Goal: Information Seeking & Learning: Learn about a topic

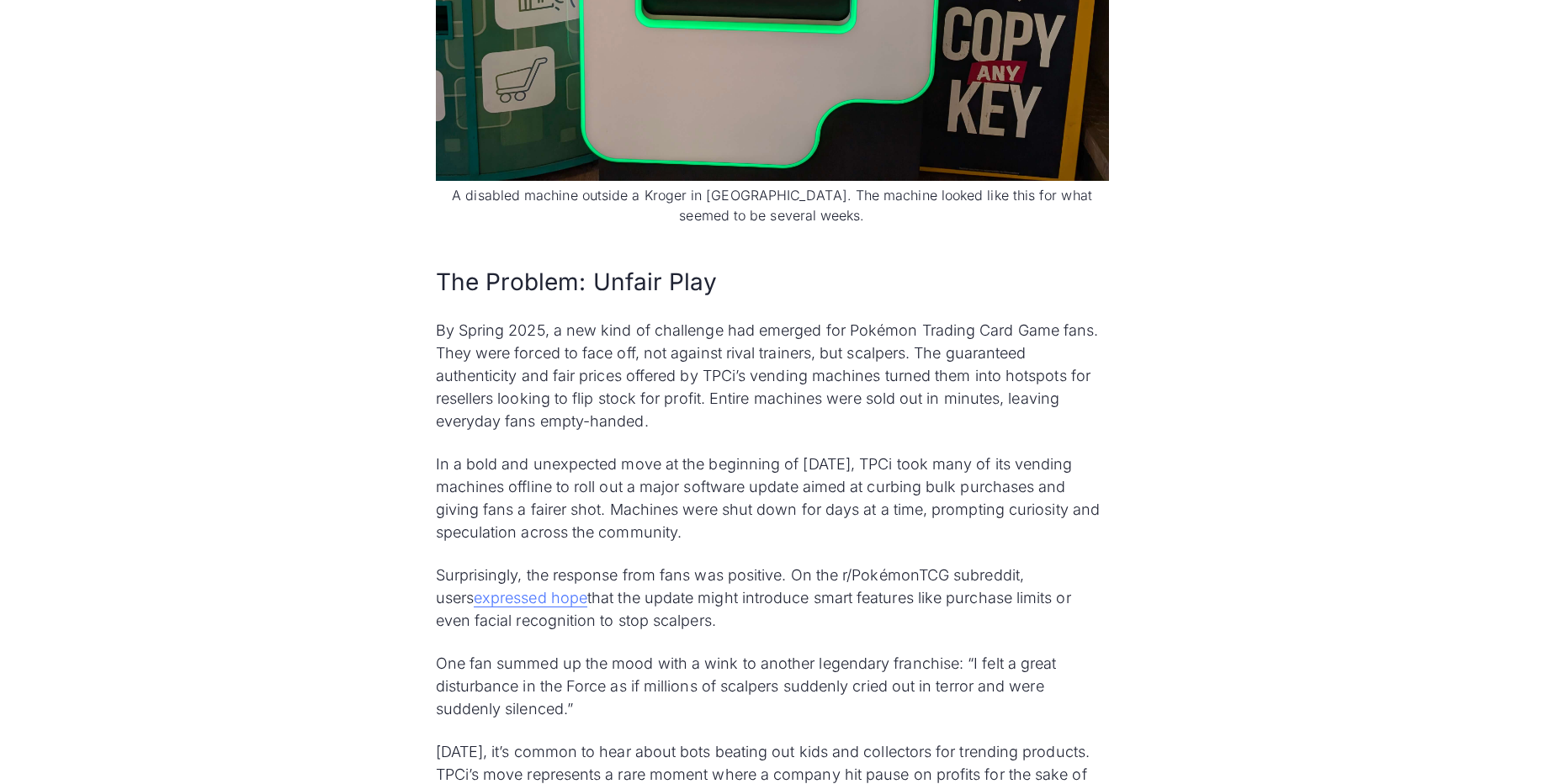
scroll to position [2019, 0]
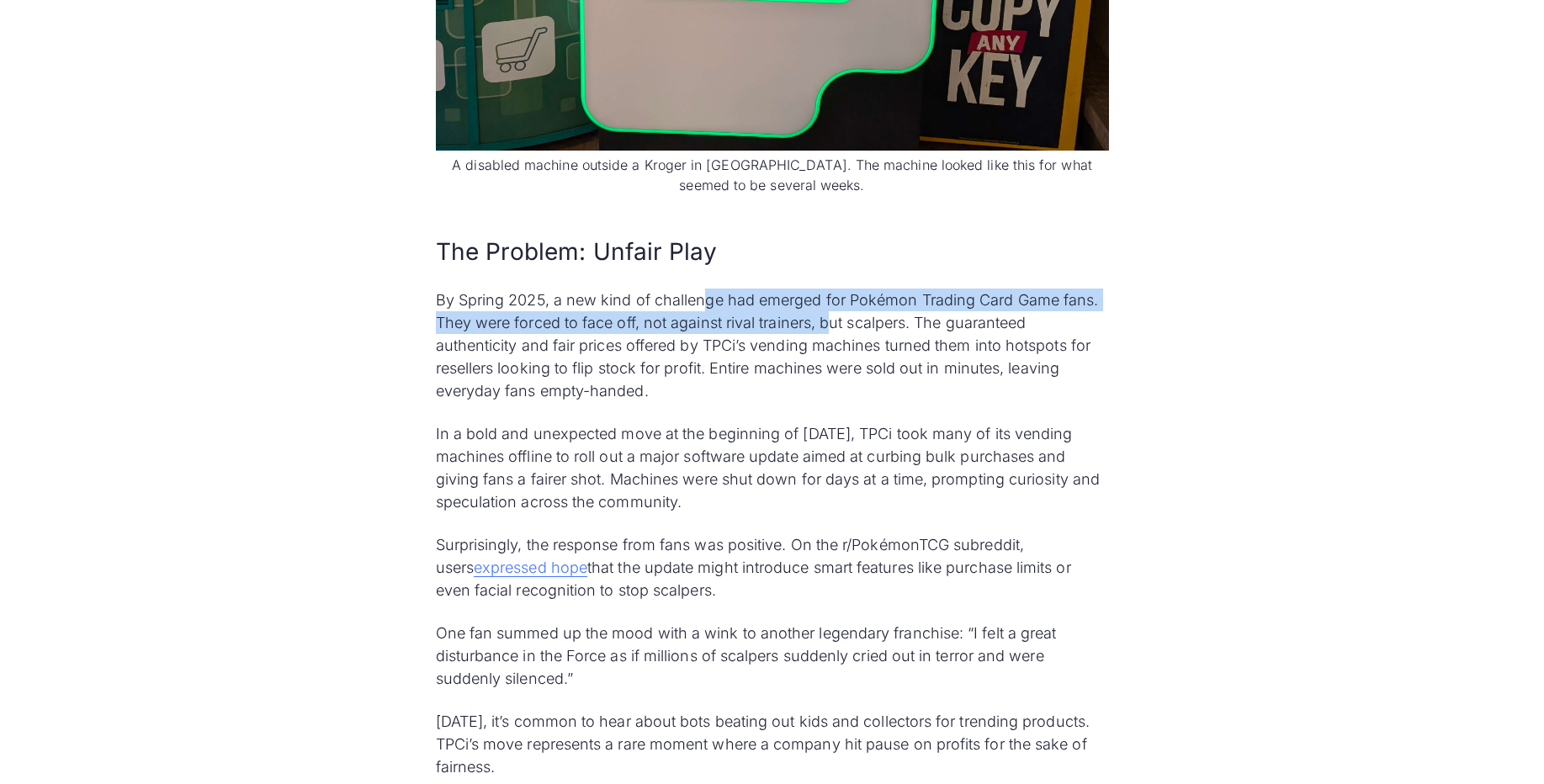
drag, startPoint x: 709, startPoint y: 284, endPoint x: 836, endPoint y: 294, distance: 127.4
click at [836, 294] on p "By Spring 2025, a new kind of challenge had emerged for Pokémon Trading Card Ga…" at bounding box center [772, 346] width 674 height 114
click at [740, 310] on p "By Spring 2025, a new kind of challenge had emerged for Pokémon Trading Card Ga…" at bounding box center [772, 346] width 674 height 114
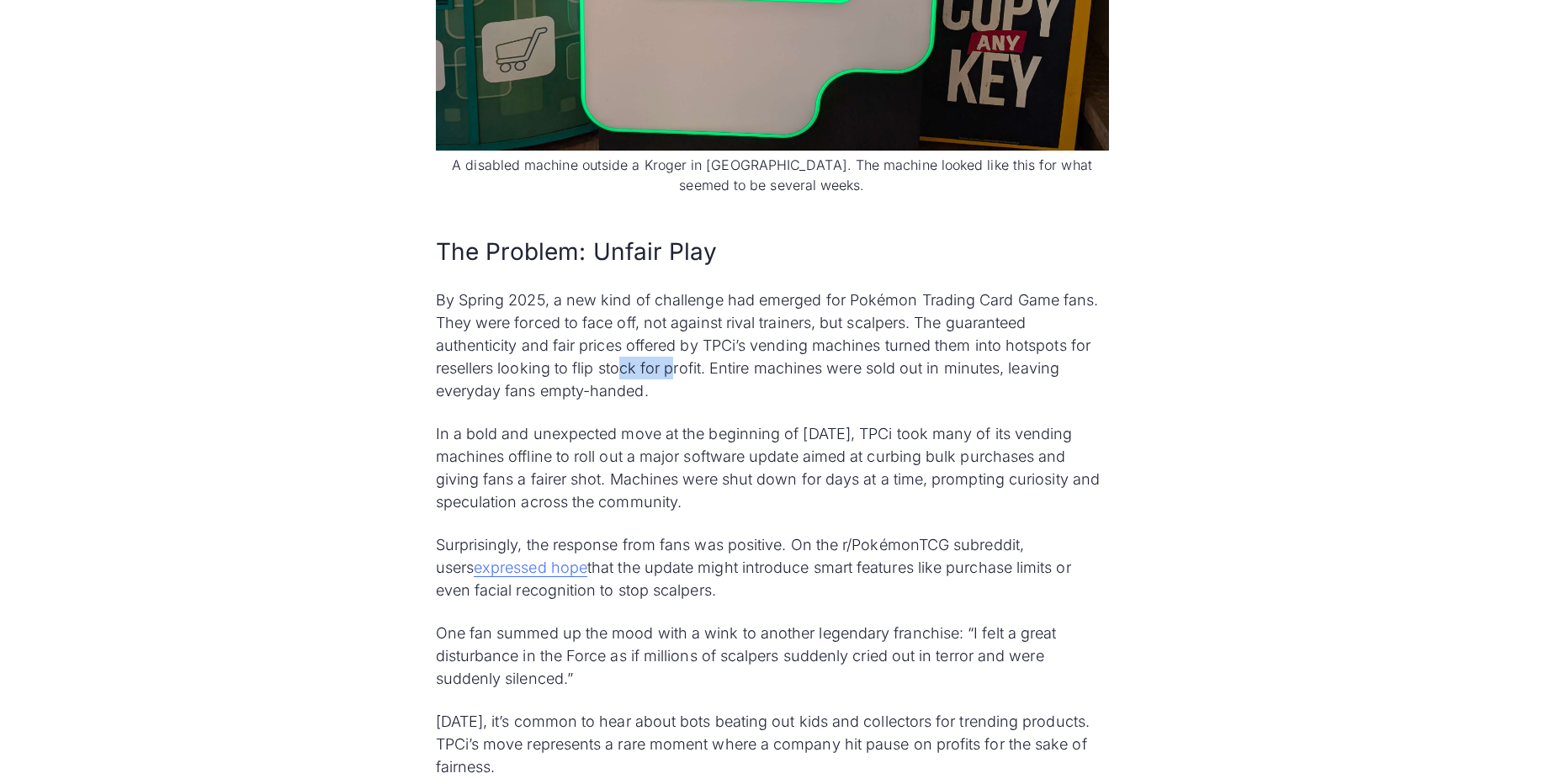
drag, startPoint x: 623, startPoint y: 347, endPoint x: 671, endPoint y: 349, distance: 48.0
click at [671, 349] on p "By Spring 2025, a new kind of challenge had emerged for Pokémon Trading Card Ga…" at bounding box center [772, 346] width 674 height 114
click at [672, 354] on p "By Spring 2025, a new kind of challenge had emerged for Pokémon Trading Card Ga…" at bounding box center [772, 346] width 674 height 114
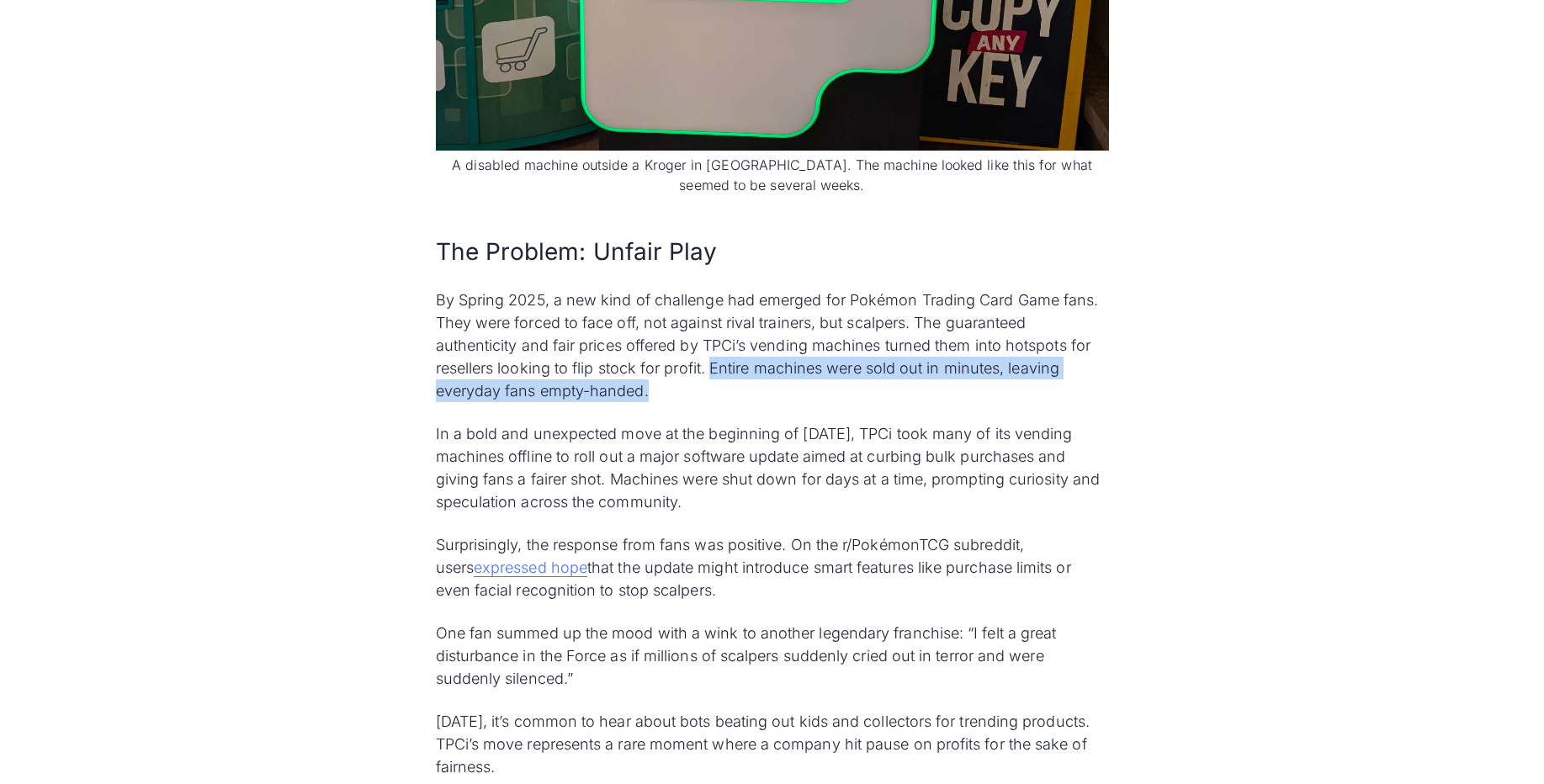
drag, startPoint x: 715, startPoint y: 345, endPoint x: 744, endPoint y: 368, distance: 37.0
click at [744, 368] on p "By Spring 2025, a new kind of challenge had emerged for Pokémon Trading Card Ga…" at bounding box center [772, 346] width 674 height 114
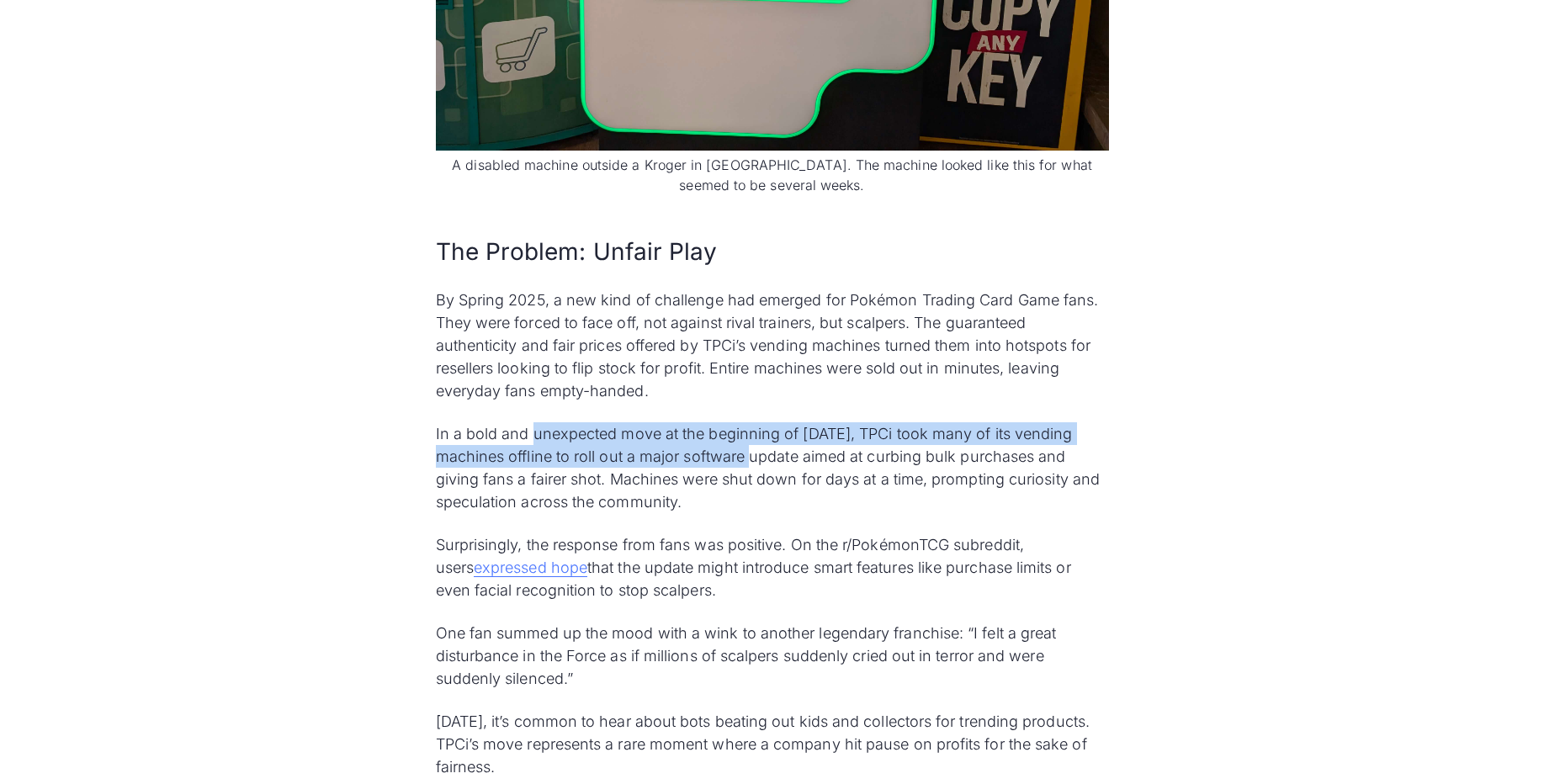
drag, startPoint x: 531, startPoint y: 416, endPoint x: 723, endPoint y: 432, distance: 192.7
click at [723, 432] on p "In a bold and unexpected move at the beginning of March 2025, TPCi took many of…" at bounding box center [772, 467] width 674 height 91
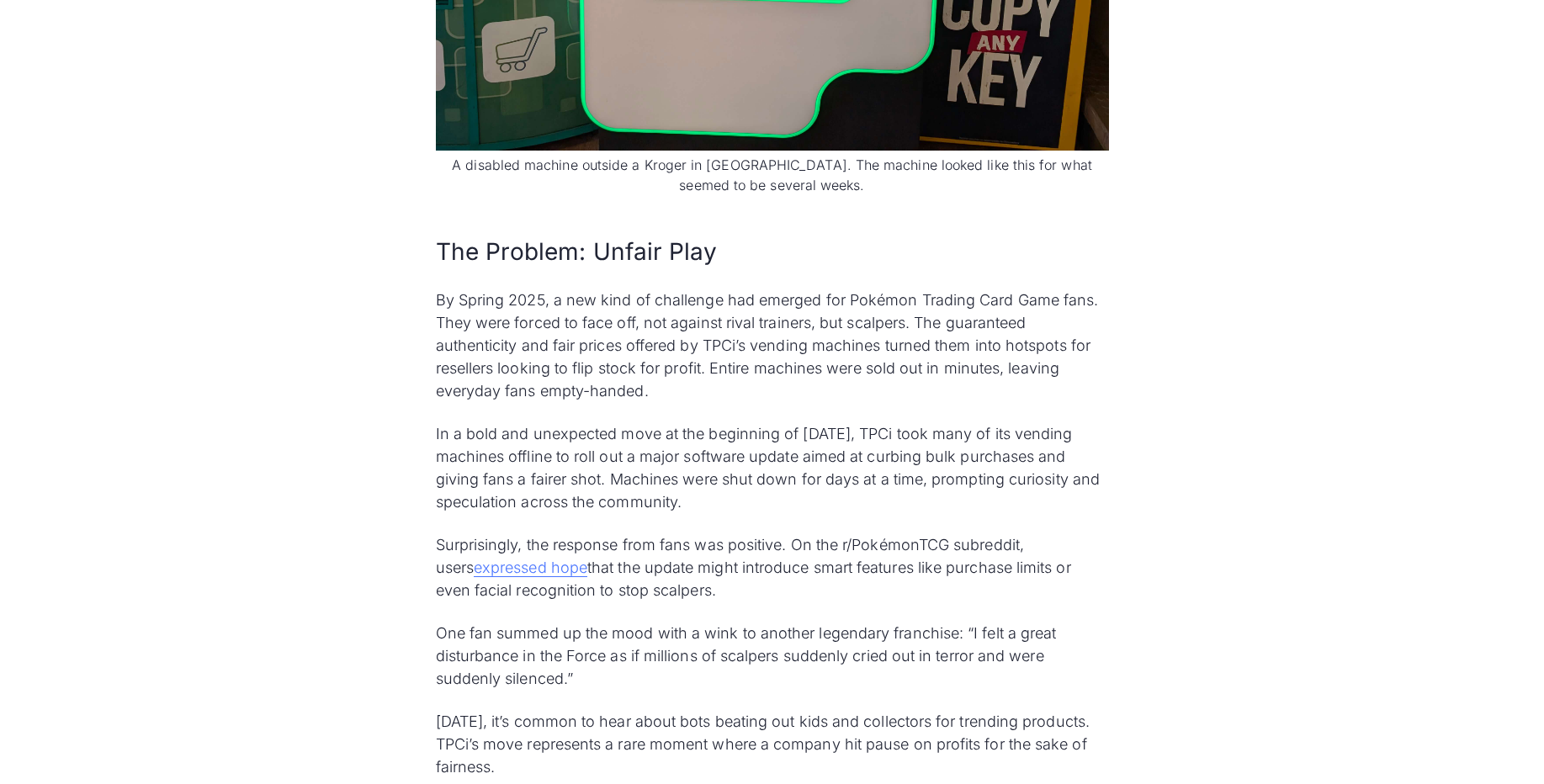
click at [720, 462] on p "In a bold and unexpected move at the beginning of March 2025, TPCi took many of…" at bounding box center [772, 467] width 674 height 91
drag, startPoint x: 873, startPoint y: 440, endPoint x: 855, endPoint y: 559, distance: 120.4
click at [855, 559] on p "Surprisingly, the response from fans was positive. On the r/PokémonTCG subreddi…" at bounding box center [772, 568] width 674 height 69
drag, startPoint x: 855, startPoint y: 559, endPoint x: 862, endPoint y: 499, distance: 60.4
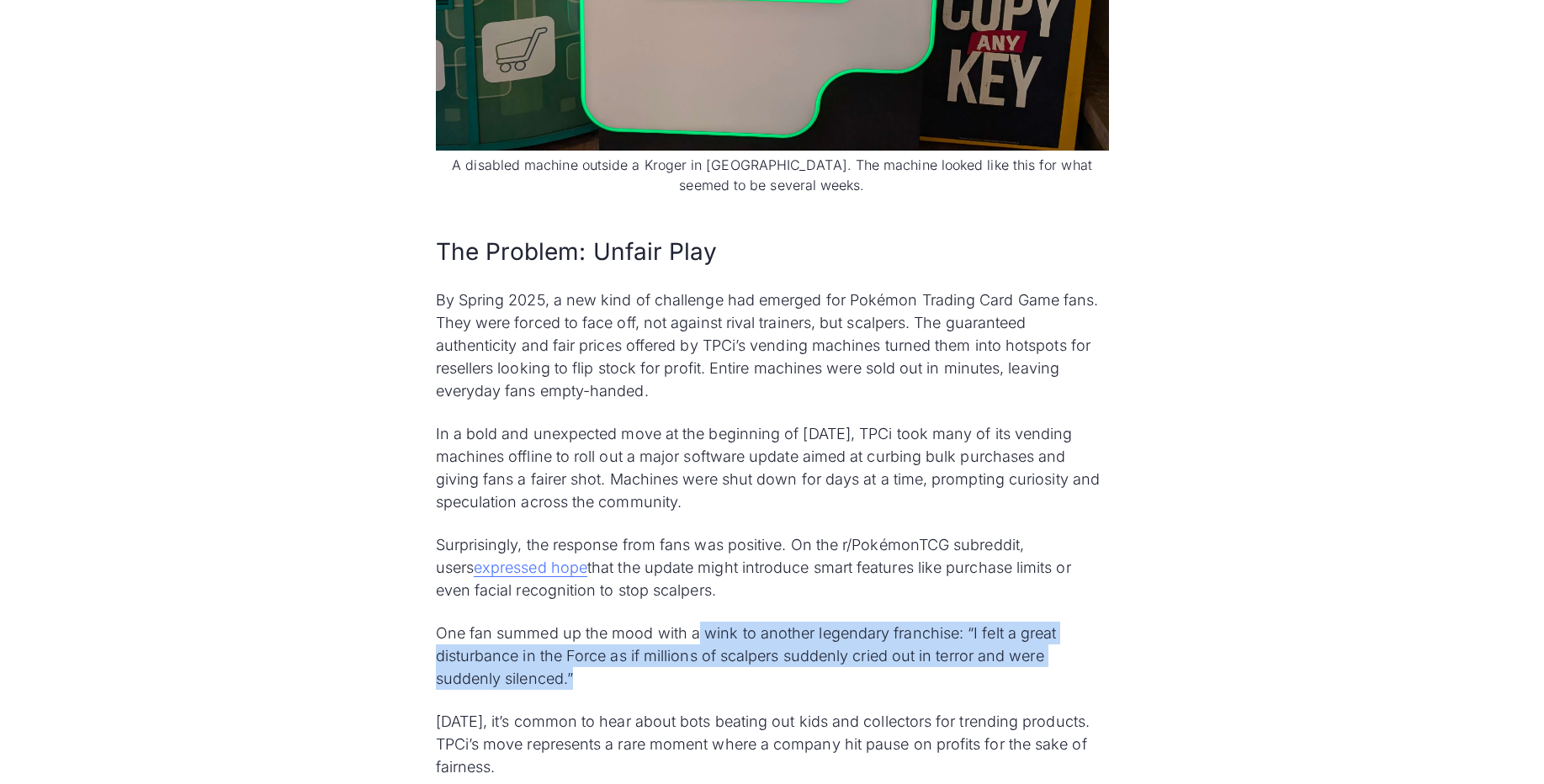
drag, startPoint x: 698, startPoint y: 612, endPoint x: 754, endPoint y: 650, distance: 67.7
click at [754, 650] on p "One fan summed up the mood with a wink to another legendary franchise: “I felt …" at bounding box center [772, 656] width 674 height 69
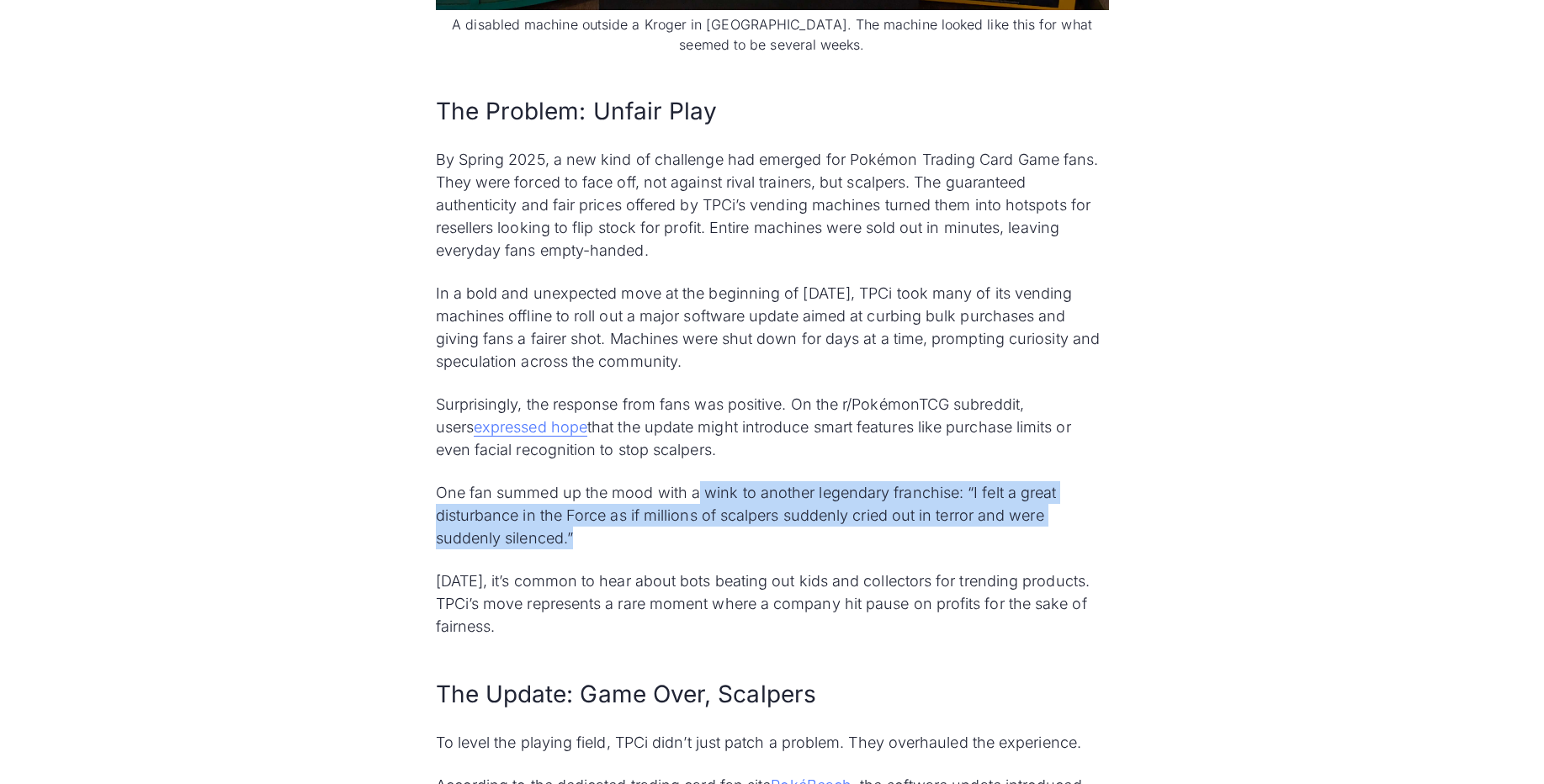
scroll to position [2221, 0]
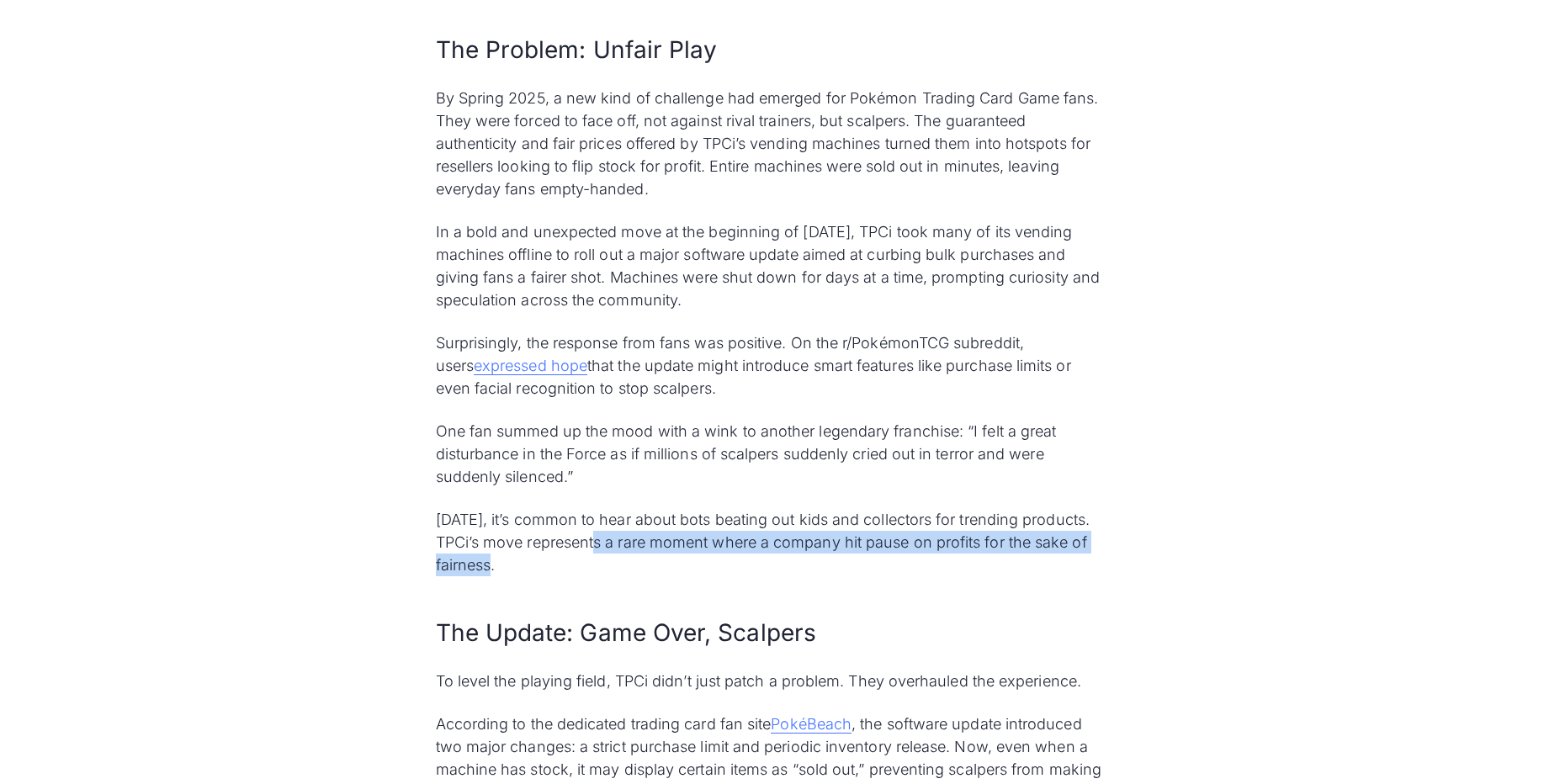
drag, startPoint x: 618, startPoint y: 523, endPoint x: 674, endPoint y: 543, distance: 59.5
click at [674, 543] on p "Today, it’s common to hear about bots beating out kids and collectors for trend…" at bounding box center [772, 542] width 674 height 69
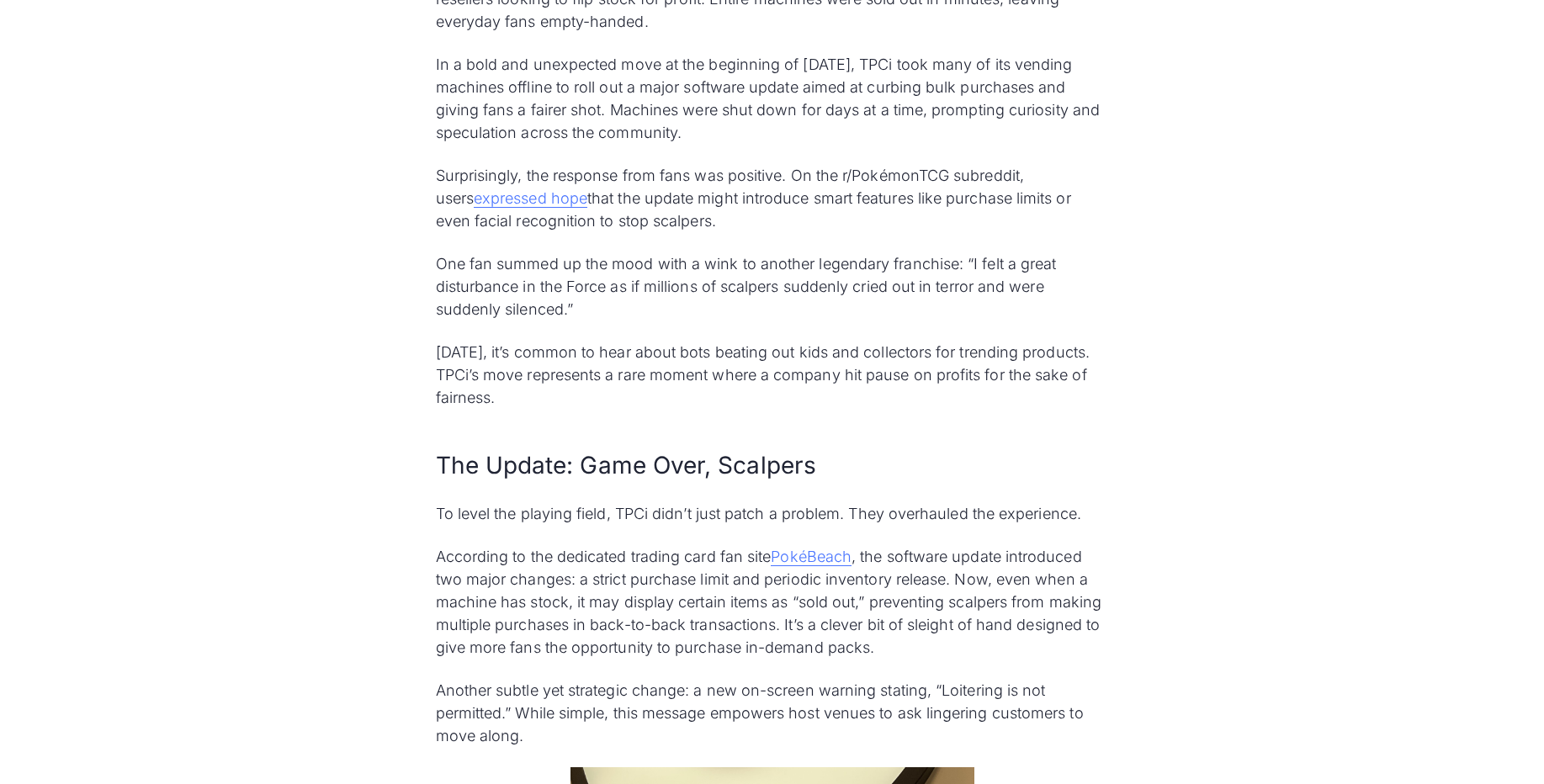
scroll to position [2422, 0]
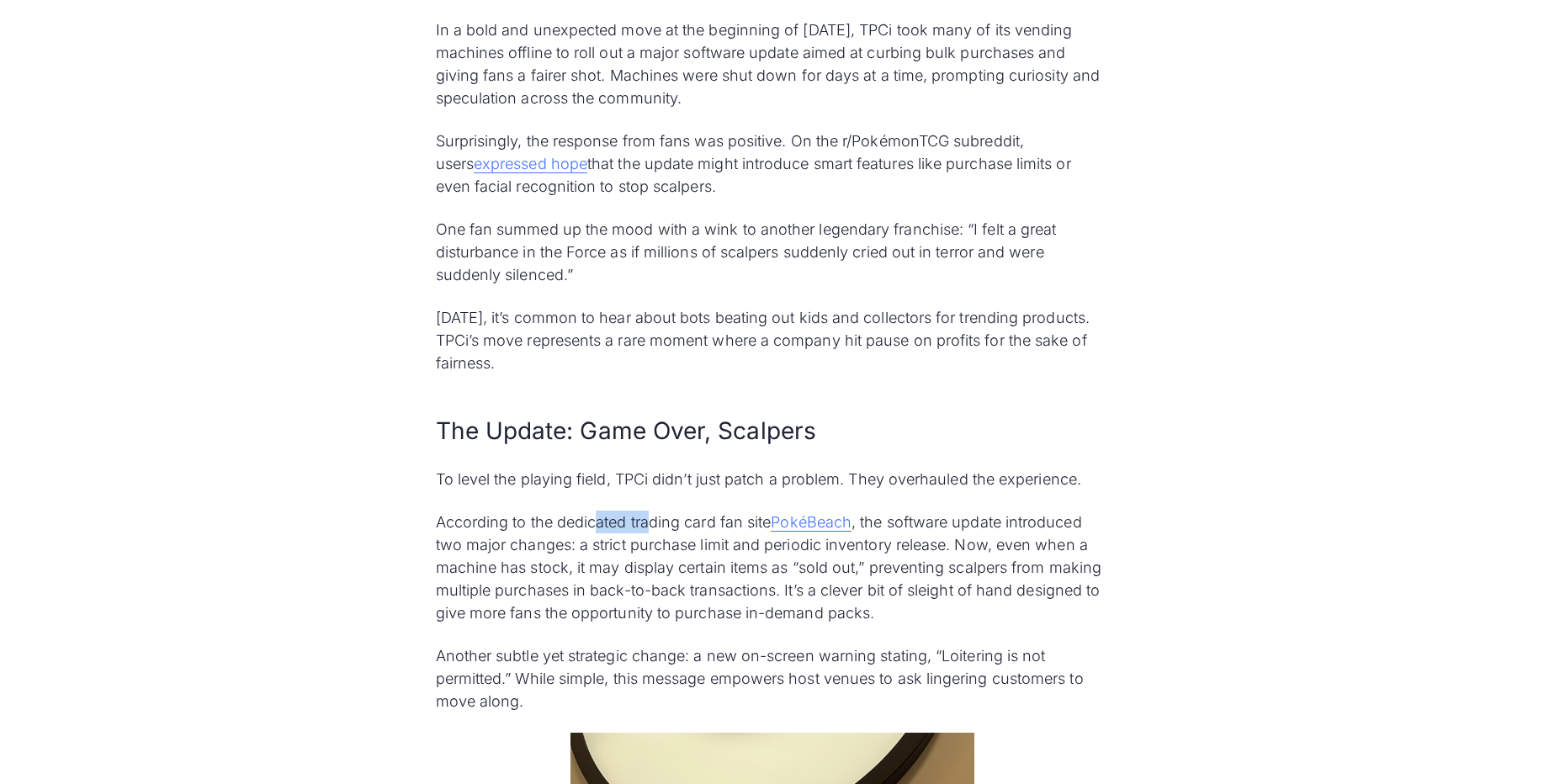
drag, startPoint x: 596, startPoint y: 502, endPoint x: 650, endPoint y: 508, distance: 54.3
click at [650, 511] on p "According to the dedicated trading card fan site PokéBeach , the software updat…" at bounding box center [772, 568] width 674 height 114
click at [655, 527] on p "According to the dedicated trading card fan site PokéBeach , the software updat…" at bounding box center [772, 568] width 674 height 114
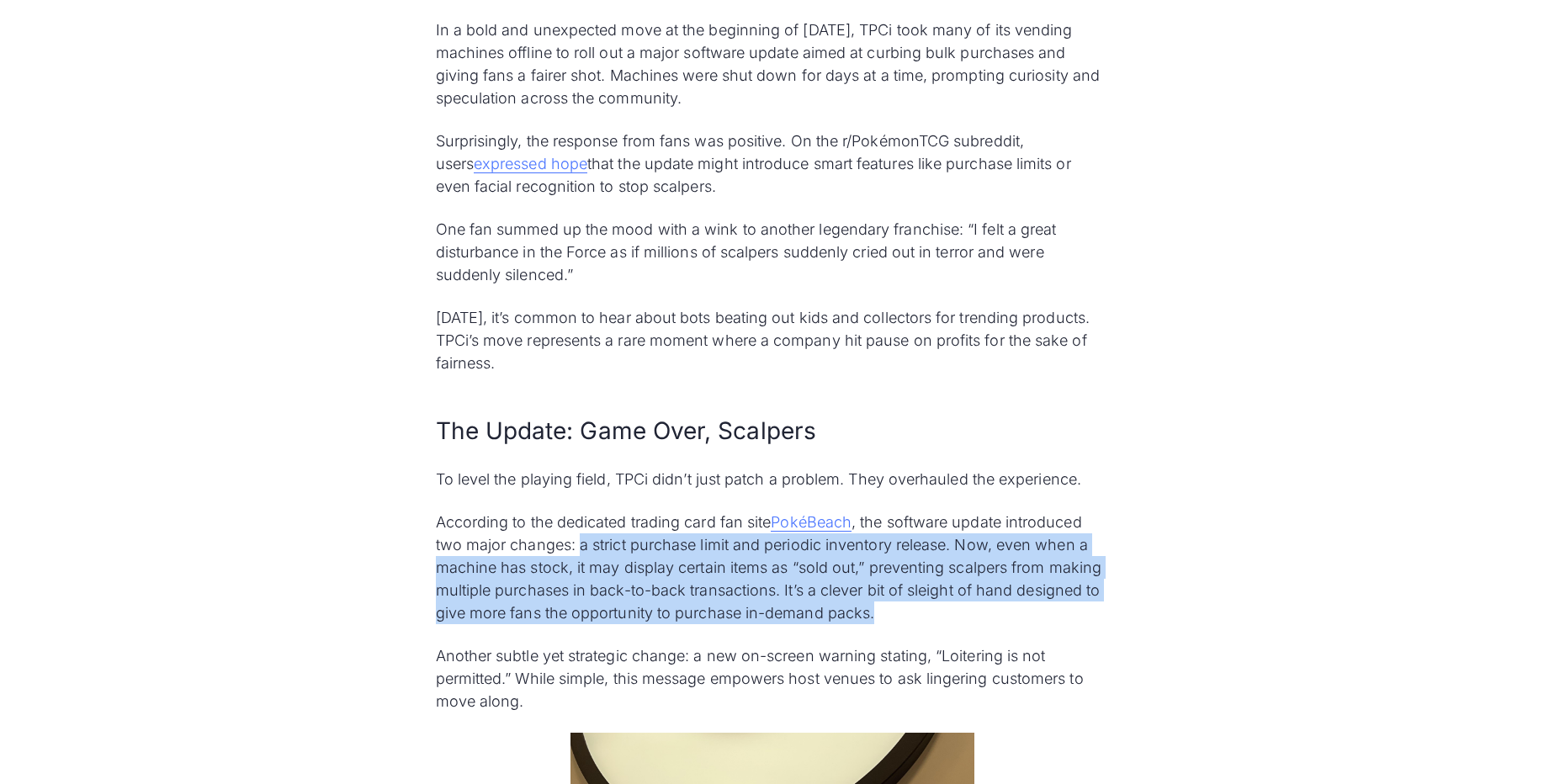
drag, startPoint x: 579, startPoint y: 524, endPoint x: 905, endPoint y: 582, distance: 331.1
click at [905, 582] on p "According to the dedicated trading card fan site PokéBeach , the software updat…" at bounding box center [772, 568] width 674 height 114
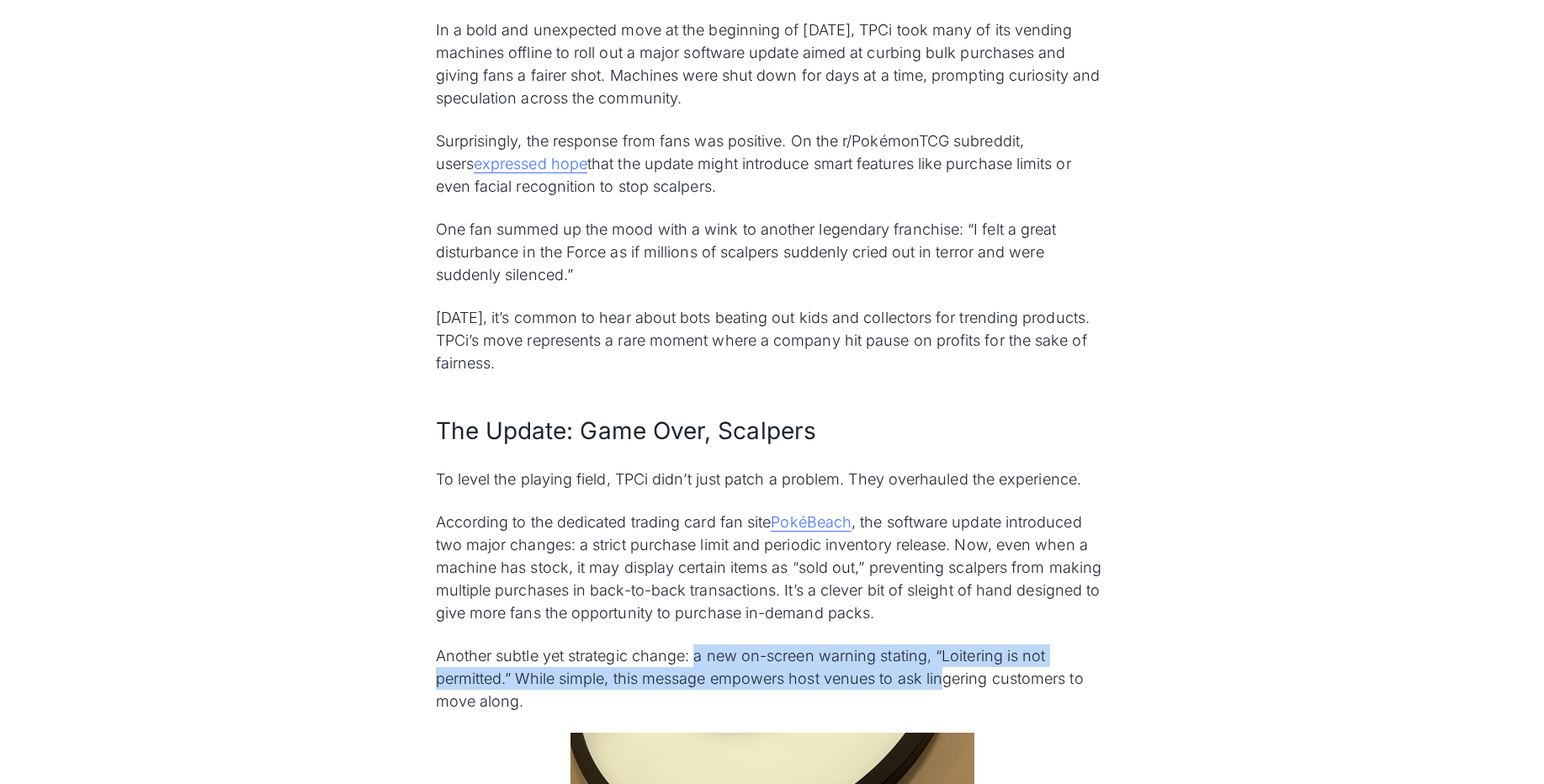
drag, startPoint x: 698, startPoint y: 631, endPoint x: 950, endPoint y: 653, distance: 253.0
click at [950, 653] on p "Another subtle yet strategic change: a new on-screen warning stating, “Loiterin…" at bounding box center [772, 678] width 674 height 69
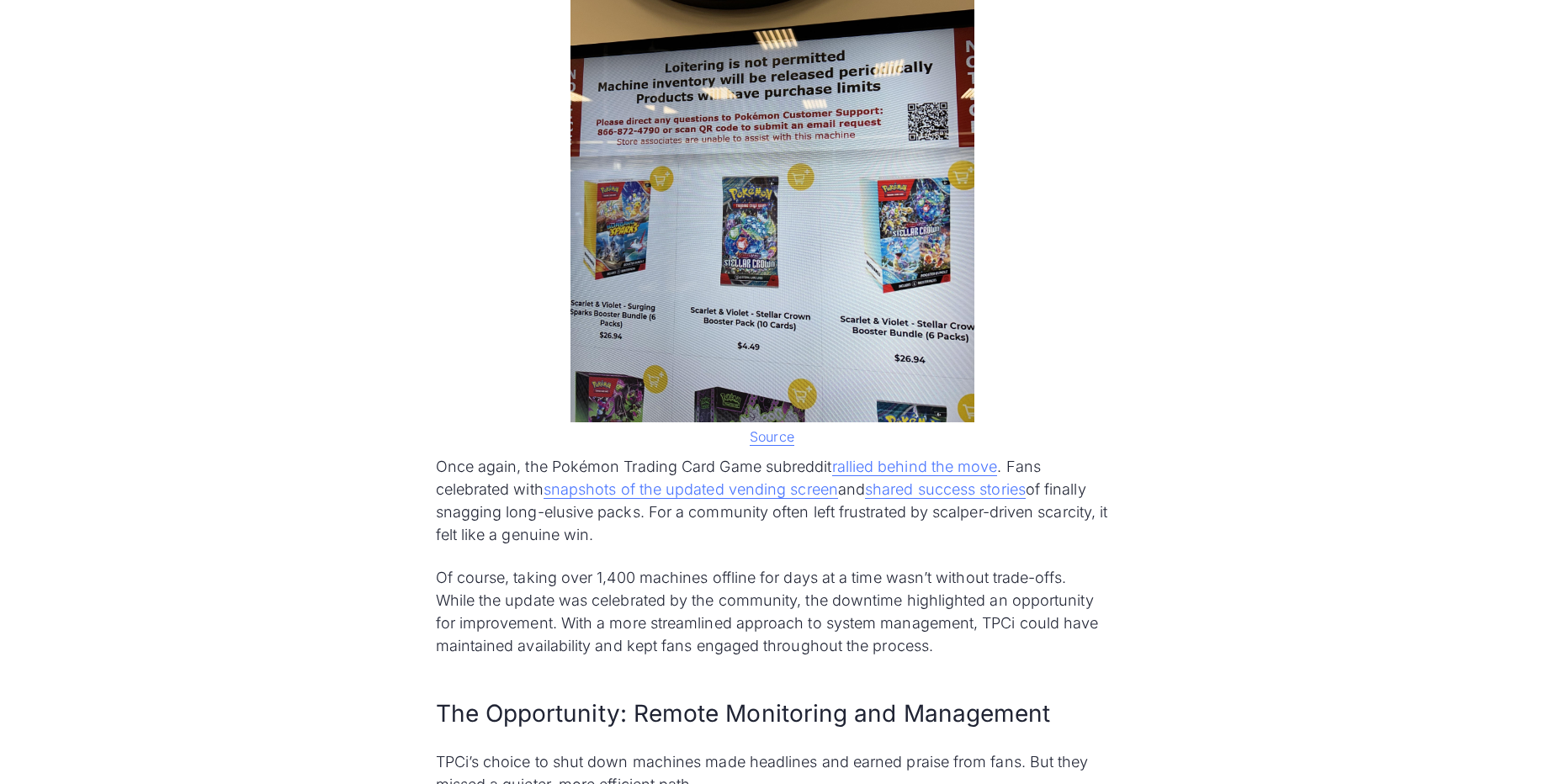
scroll to position [3332, 0]
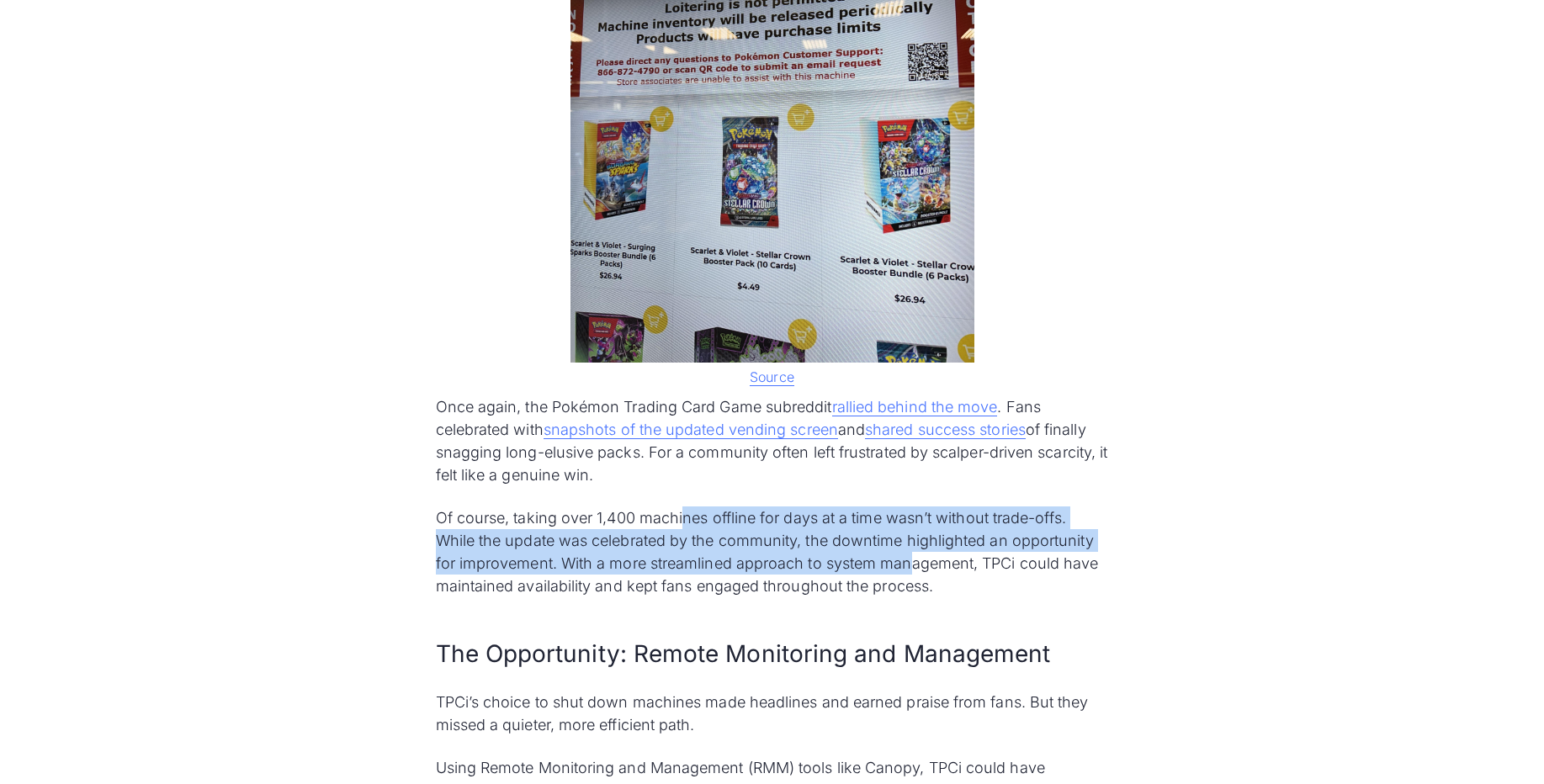
drag, startPoint x: 743, startPoint y: 504, endPoint x: 914, endPoint y: 535, distance: 173.8
click at [914, 531] on p "Of course, taking over 1,400 machines offline for days at a time wasn’t without…" at bounding box center [772, 551] width 674 height 91
click at [641, 521] on p "Of course, taking over 1,400 machines offline for days at a time wasn’t without…" at bounding box center [772, 551] width 674 height 91
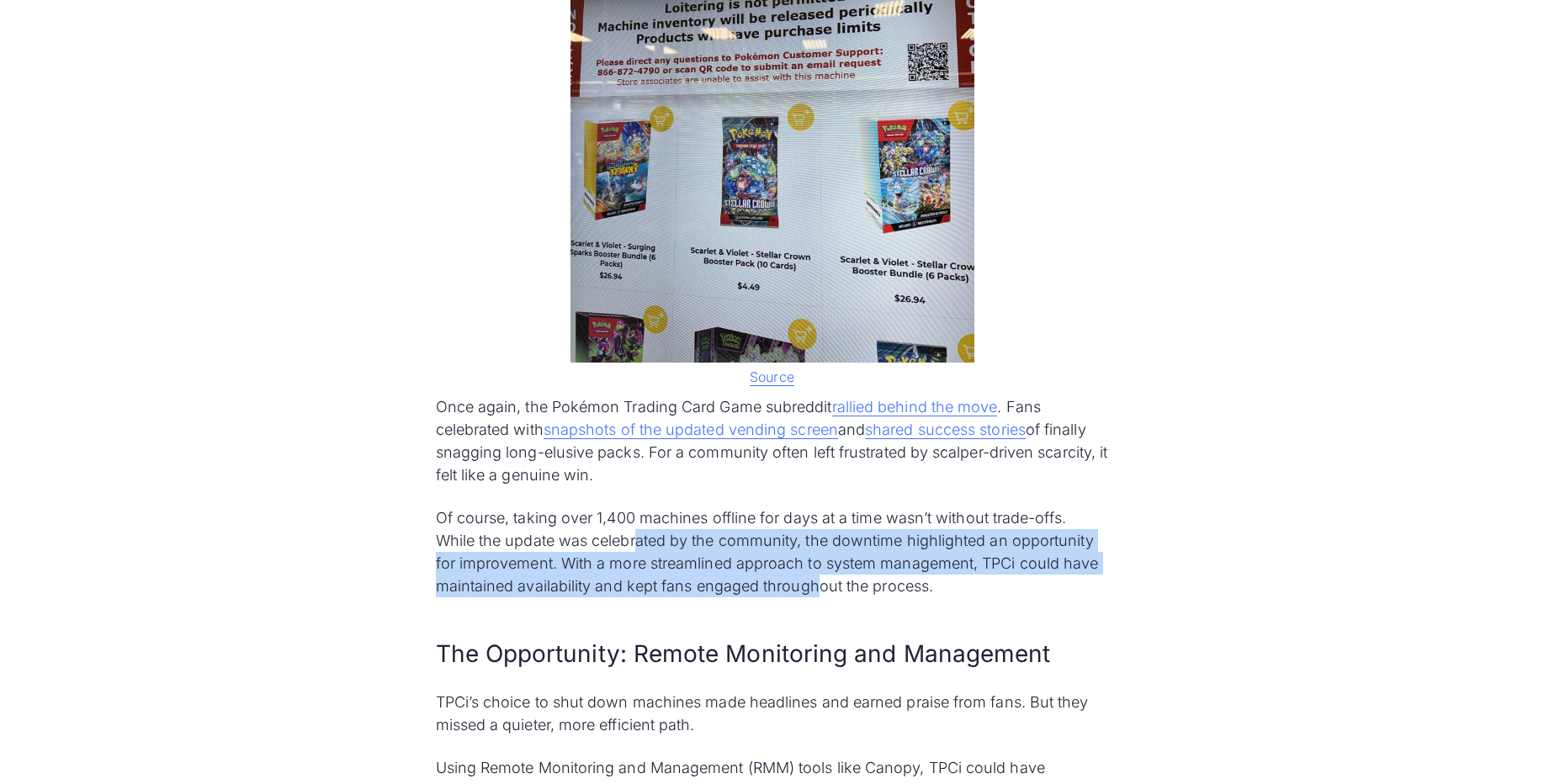
drag, startPoint x: 641, startPoint y: 521, endPoint x: 820, endPoint y: 557, distance: 182.6
click at [820, 557] on p "Of course, taking over 1,400 machines offline for days at a time wasn’t without…" at bounding box center [772, 551] width 674 height 91
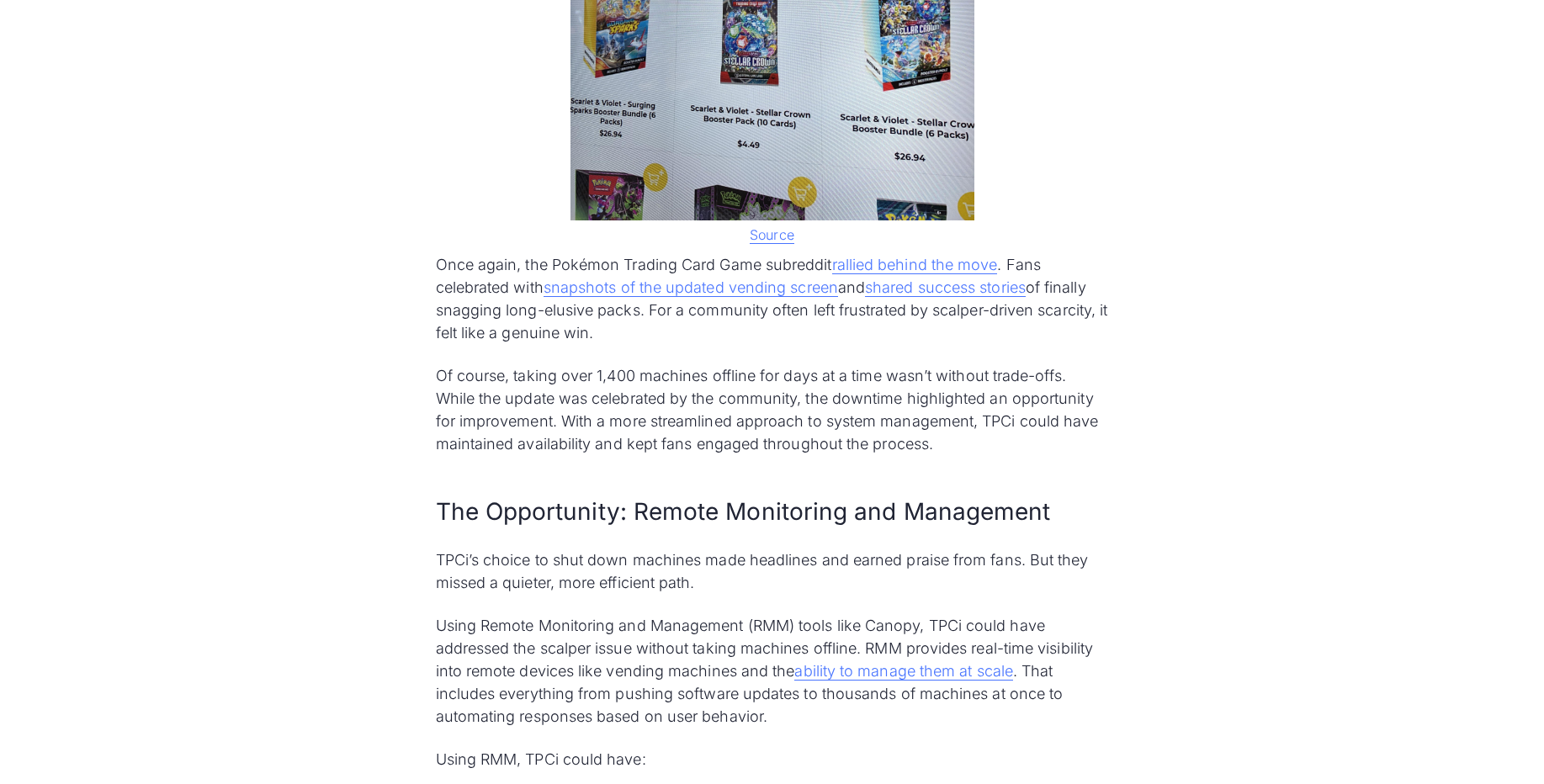
scroll to position [3533, 0]
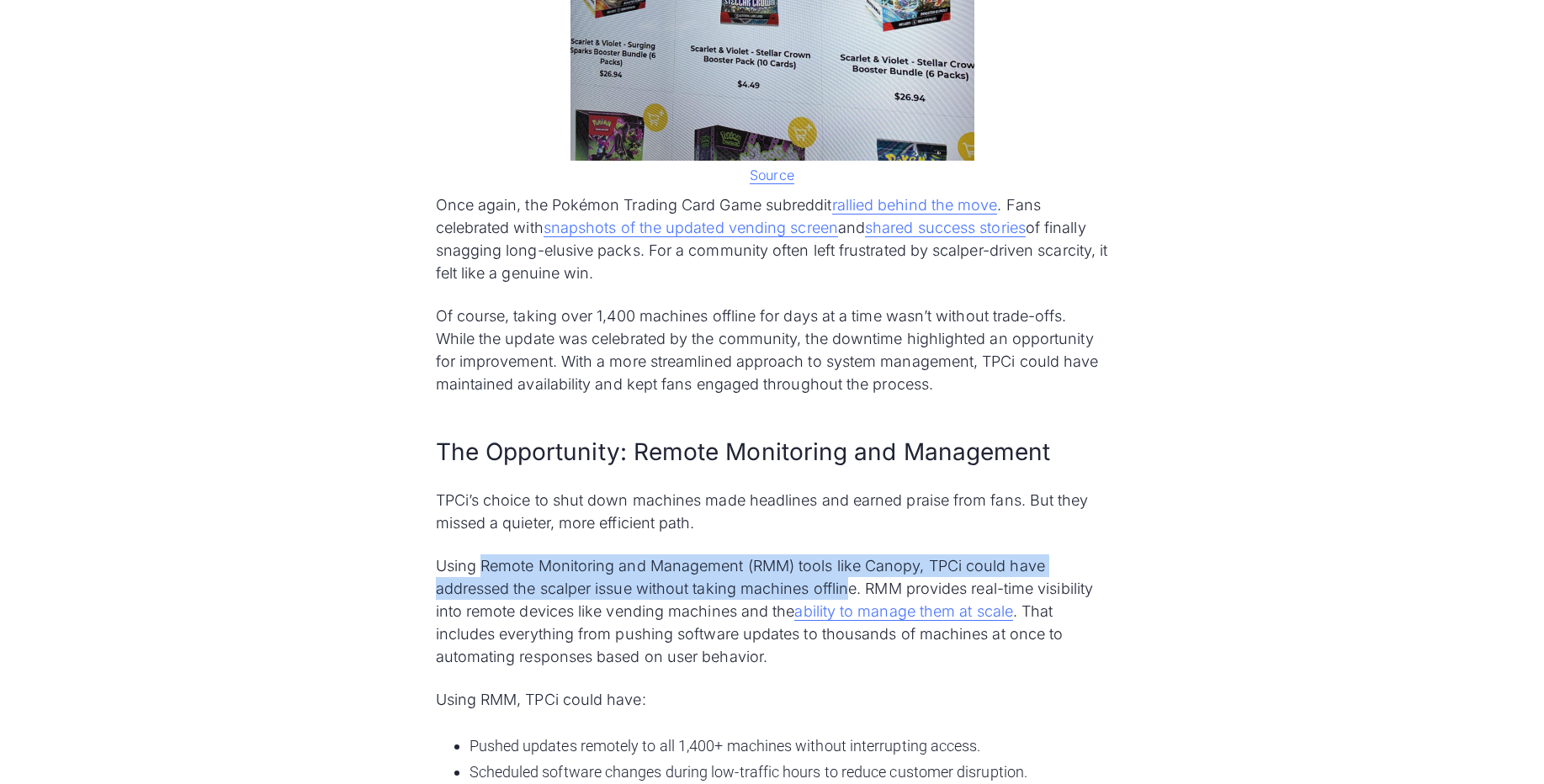
drag, startPoint x: 481, startPoint y: 543, endPoint x: 852, endPoint y: 563, distance: 371.5
click at [852, 563] on p "Using Remote Monitoring and Management (RMM) tools like Canopy, TPCi could have…" at bounding box center [772, 611] width 674 height 114
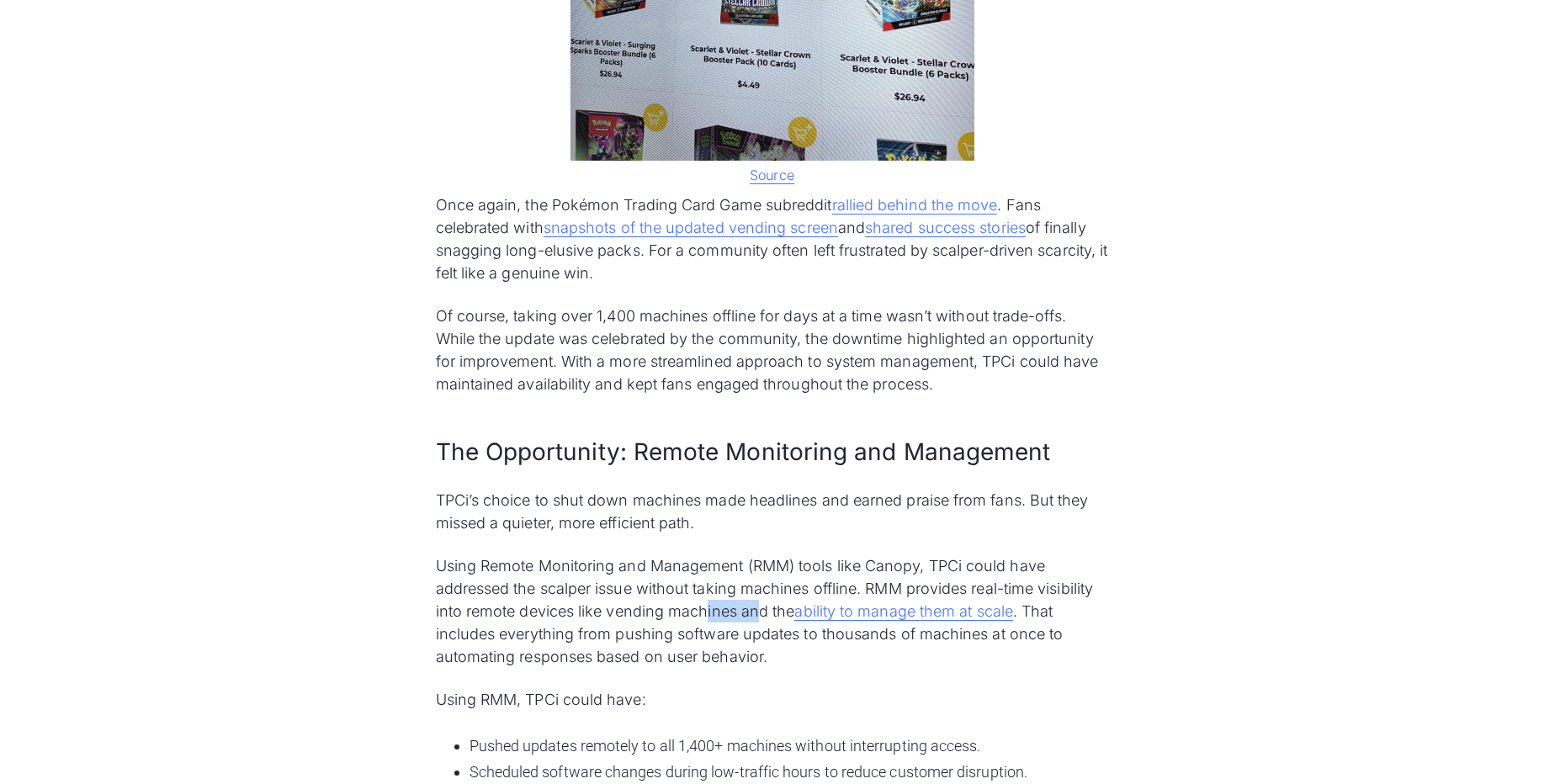
drag, startPoint x: 706, startPoint y: 591, endPoint x: 759, endPoint y: 587, distance: 53.2
click at [759, 587] on p "Using Remote Monitoring and Management (RMM) tools like Canopy, TPCi could have…" at bounding box center [772, 611] width 674 height 114
click at [755, 604] on p "Using Remote Monitoring and Management (RMM) tools like Canopy, TPCi could have…" at bounding box center [772, 611] width 674 height 114
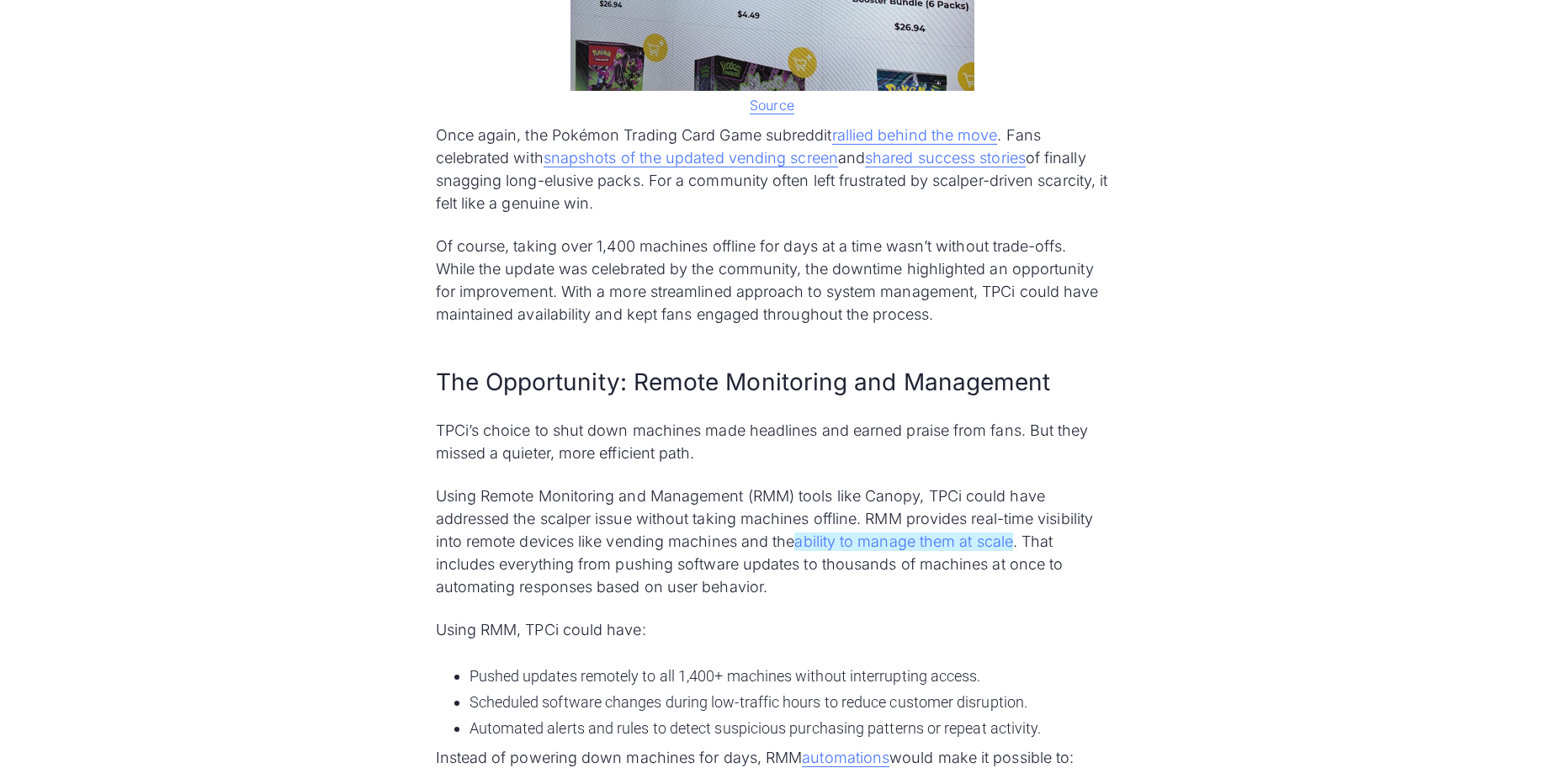
scroll to position [3634, 0]
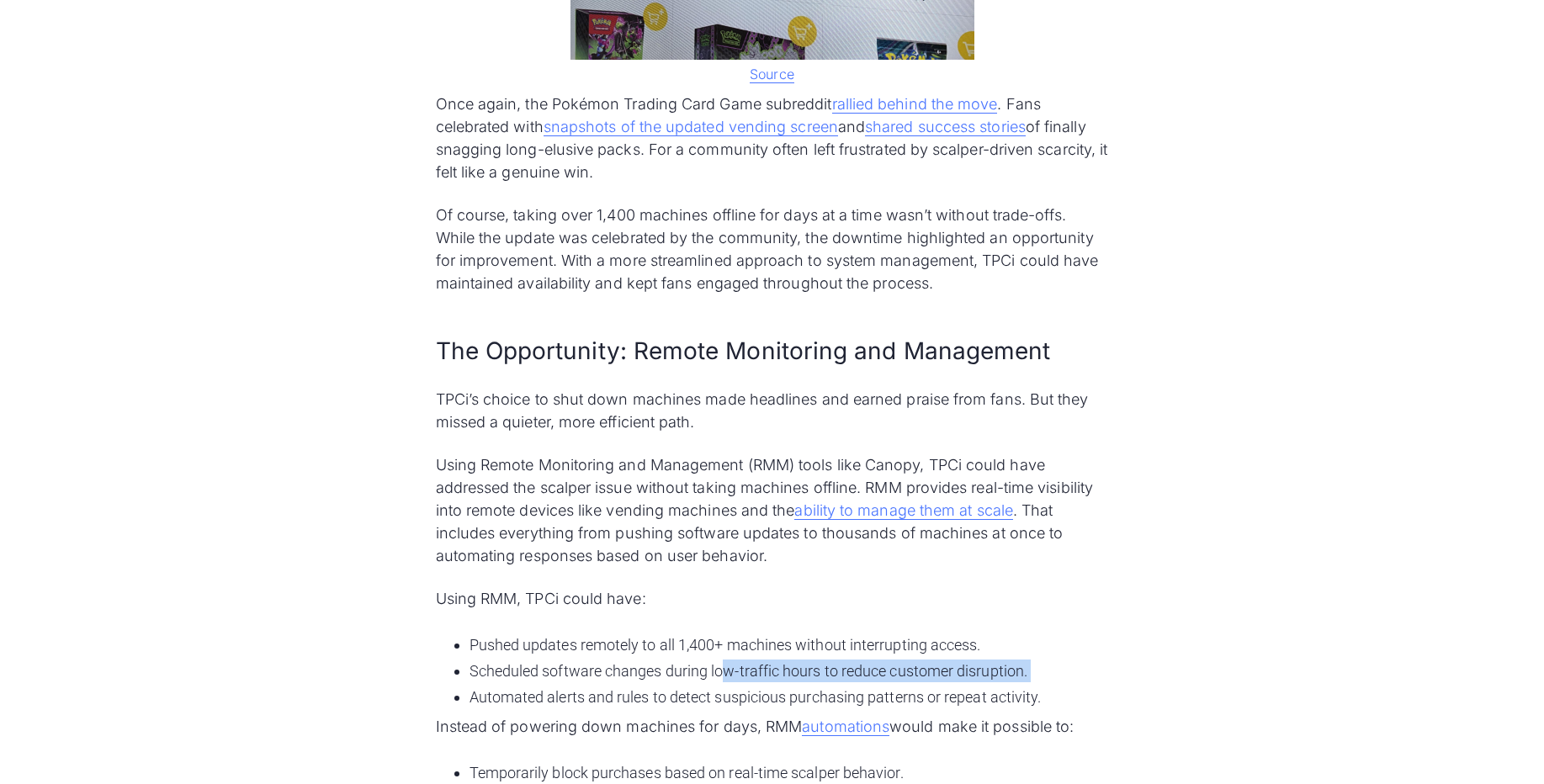
drag, startPoint x: 725, startPoint y: 650, endPoint x: 956, endPoint y: 661, distance: 231.3
click at [956, 661] on ul "Pushed updates remotely to all 1,400+ machines without interrupting access. Sch…" at bounding box center [772, 670] width 674 height 81
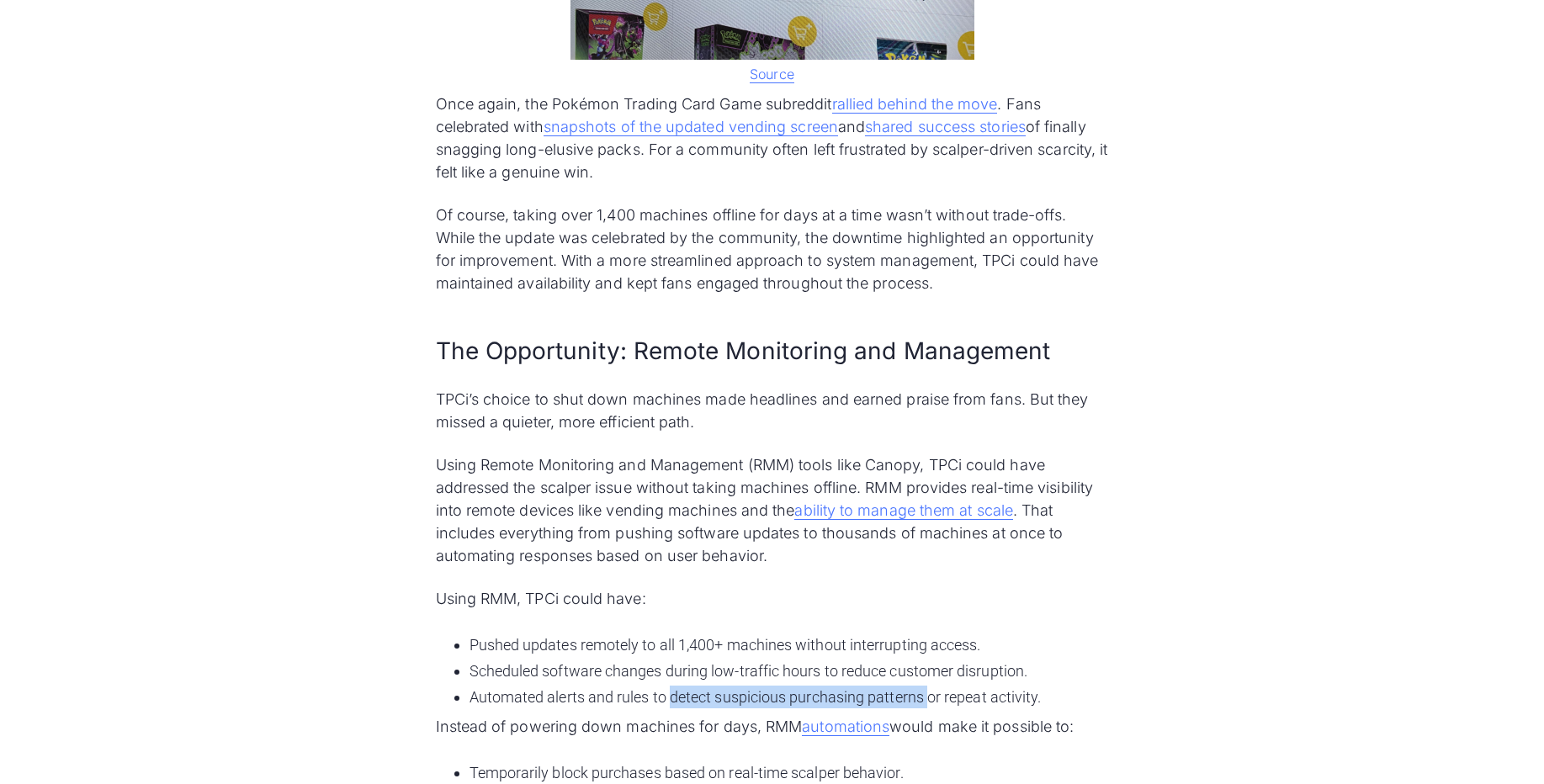
drag, startPoint x: 674, startPoint y: 676, endPoint x: 931, endPoint y: 684, distance: 257.1
click at [931, 686] on li "Automated alerts and rules to detect suspicious purchasing patterns or repeat a…" at bounding box center [789, 697] width 639 height 23
click at [925, 715] on p "Instead of powering down machines for days, RMM automations would make it possi…" at bounding box center [772, 726] width 674 height 23
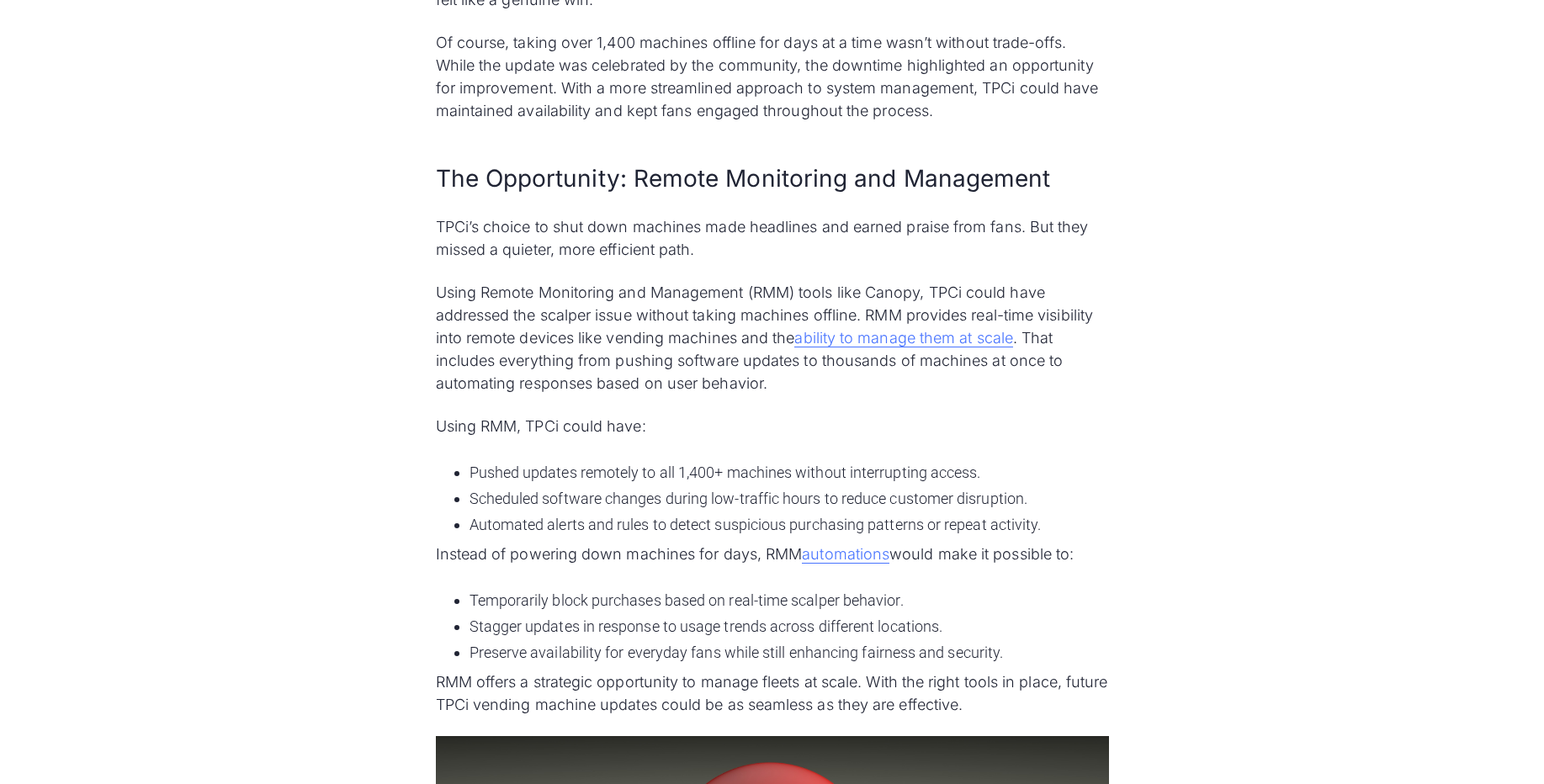
scroll to position [3836, 0]
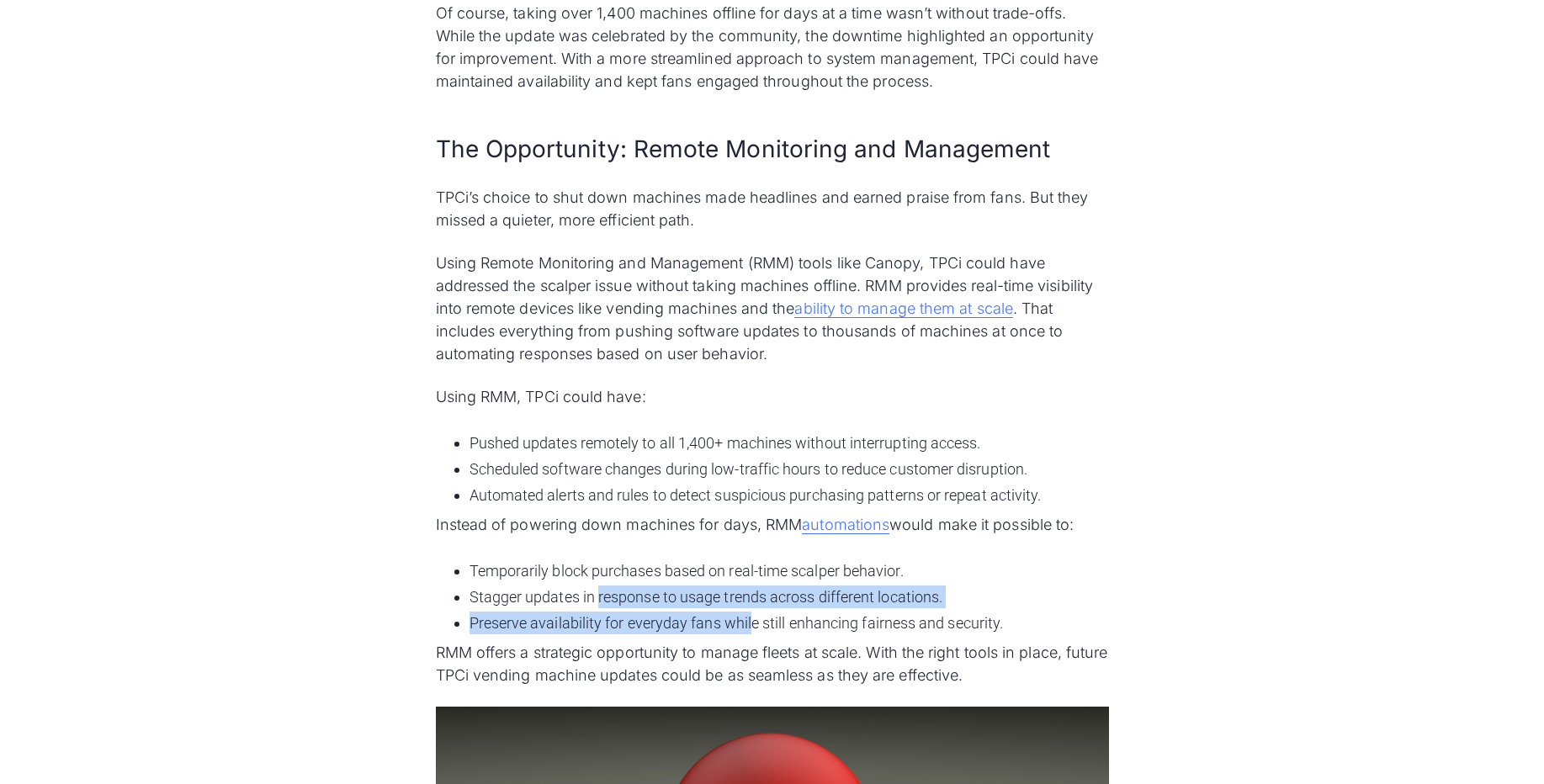
drag, startPoint x: 601, startPoint y: 572, endPoint x: 752, endPoint y: 590, distance: 152.1
click at [752, 590] on ul "Temporarily block purchases based on real-time scalper behavior. Stagger update…" at bounding box center [772, 596] width 674 height 81
click at [744, 612] on li "Preserve availability for everyday fans while still enhancing fairness and secu…" at bounding box center [789, 623] width 639 height 23
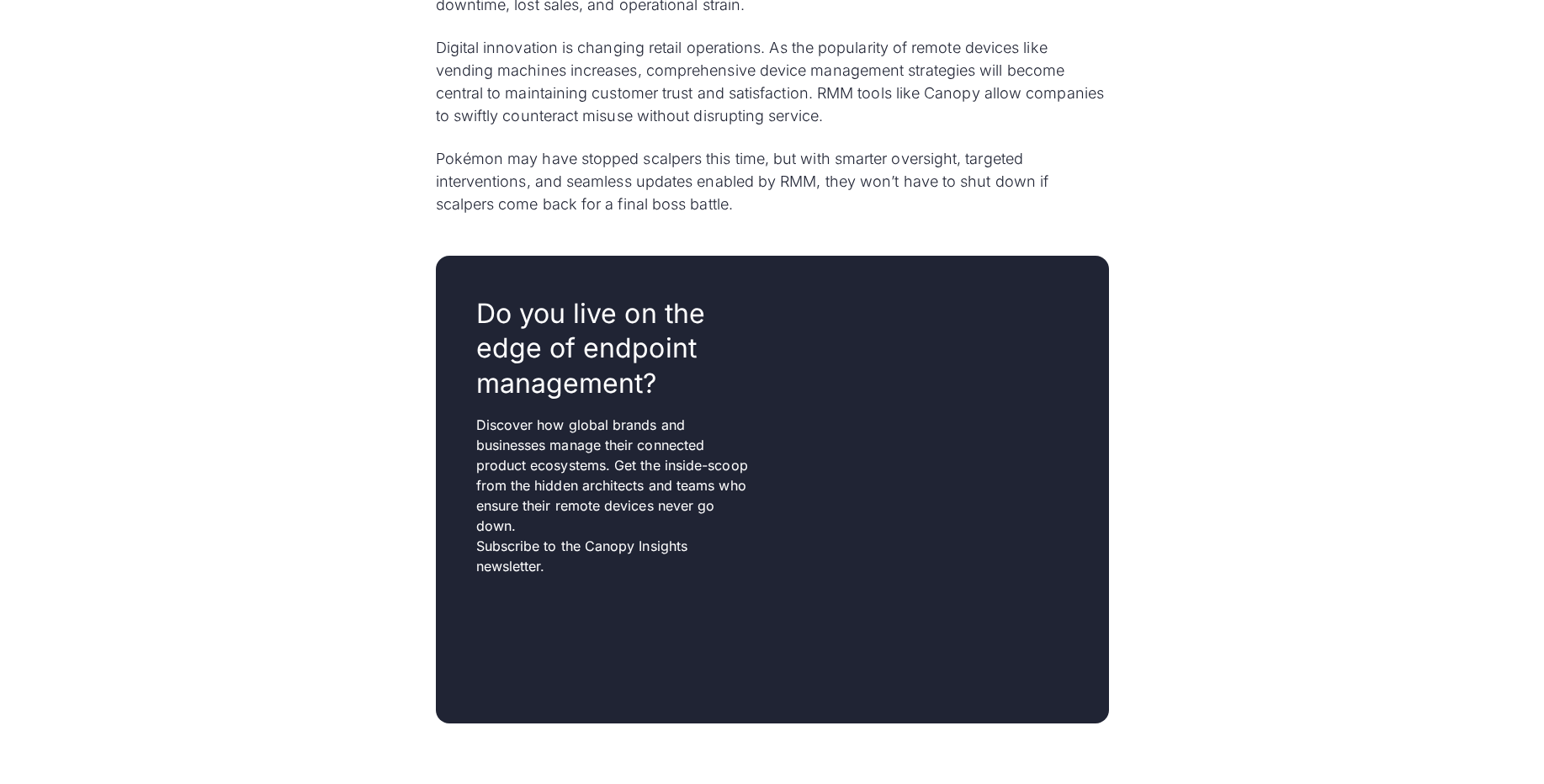
scroll to position [5148, 0]
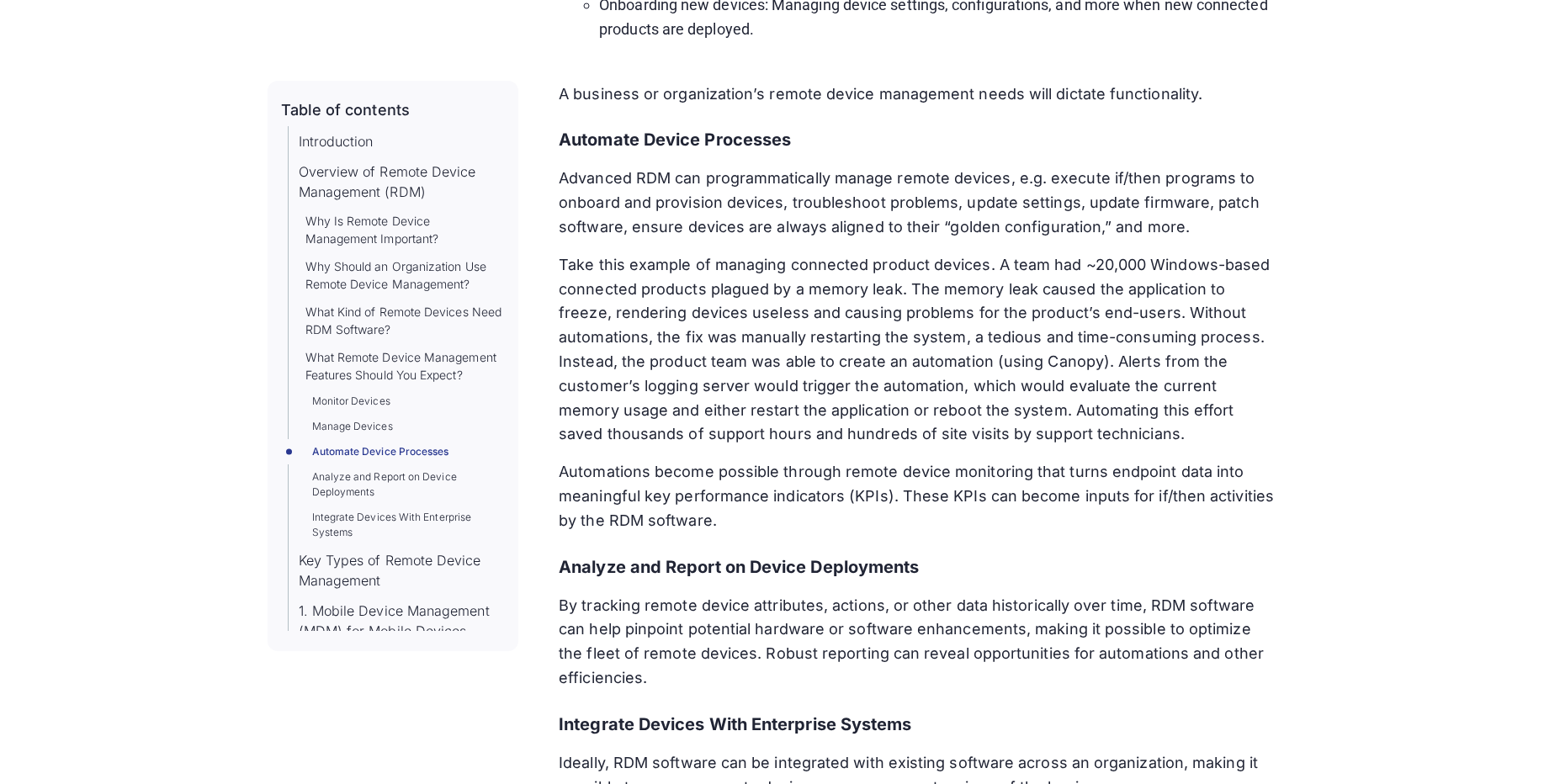
scroll to position [5338, 0]
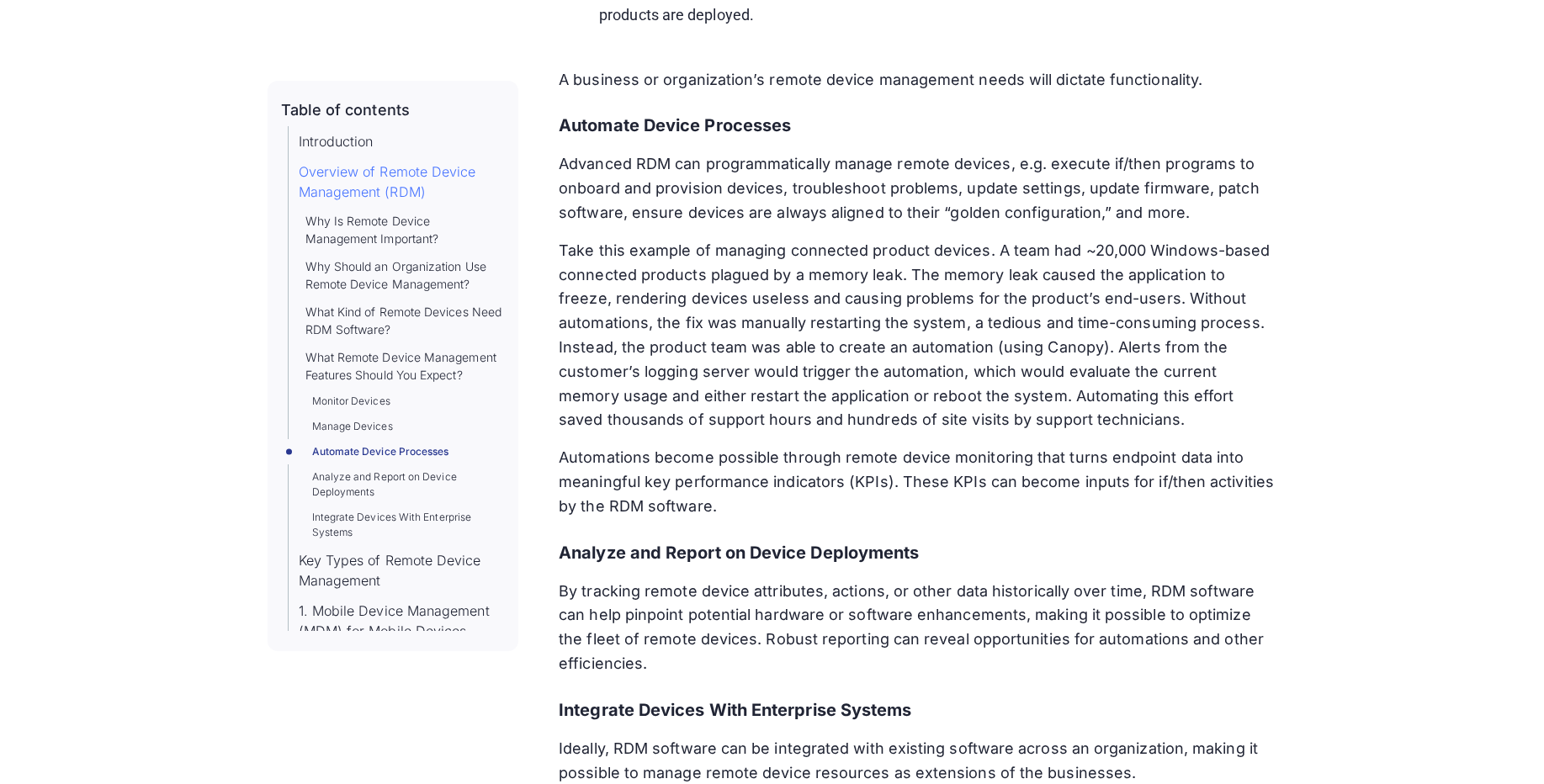
click at [392, 186] on link "Overview of Remote Device Management (RDM)" at bounding box center [401, 181] width 207 height 40
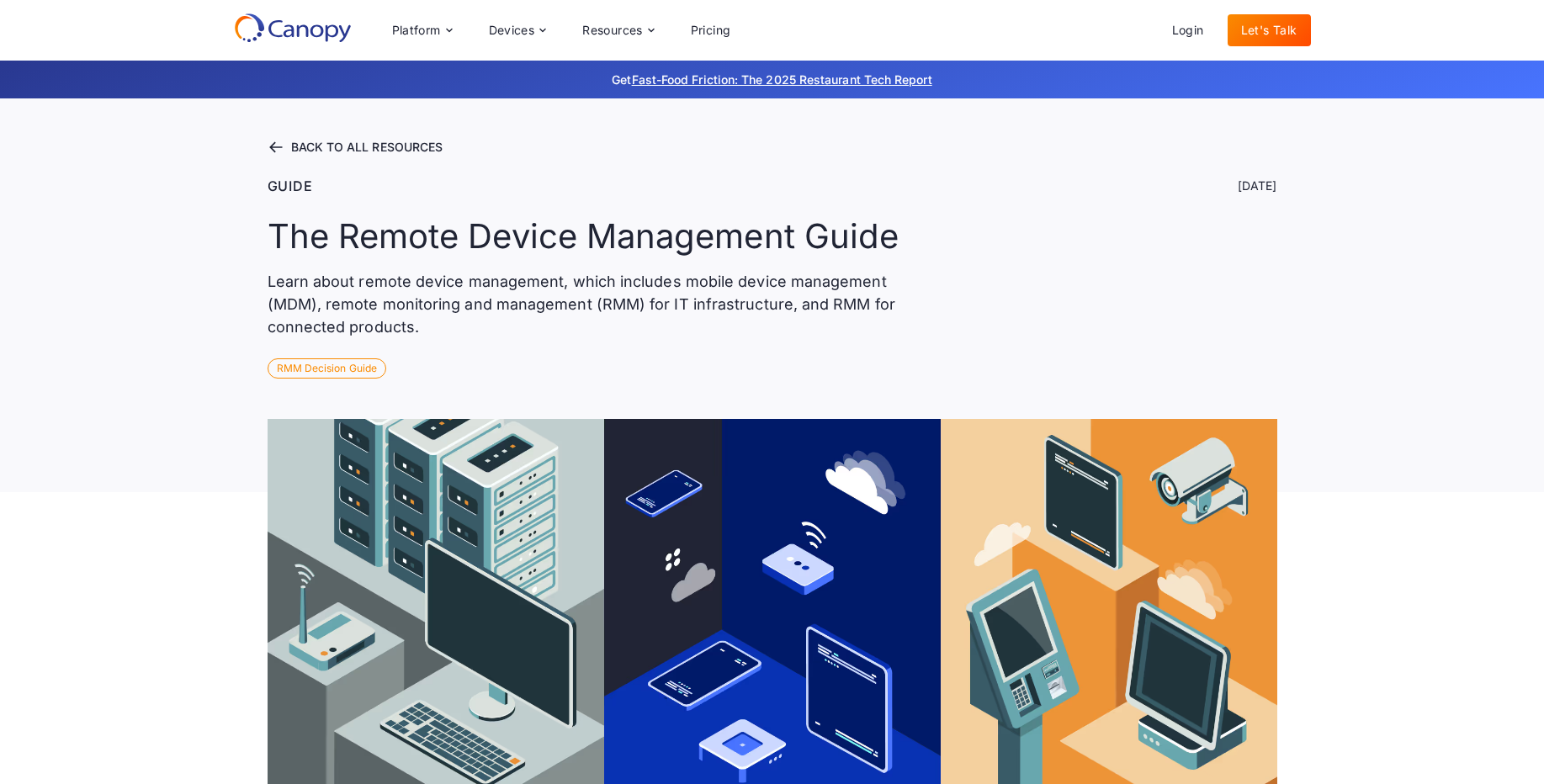
click at [263, 25] on icon at bounding box center [293, 27] width 117 height 30
